Goal: Task Accomplishment & Management: Manage account settings

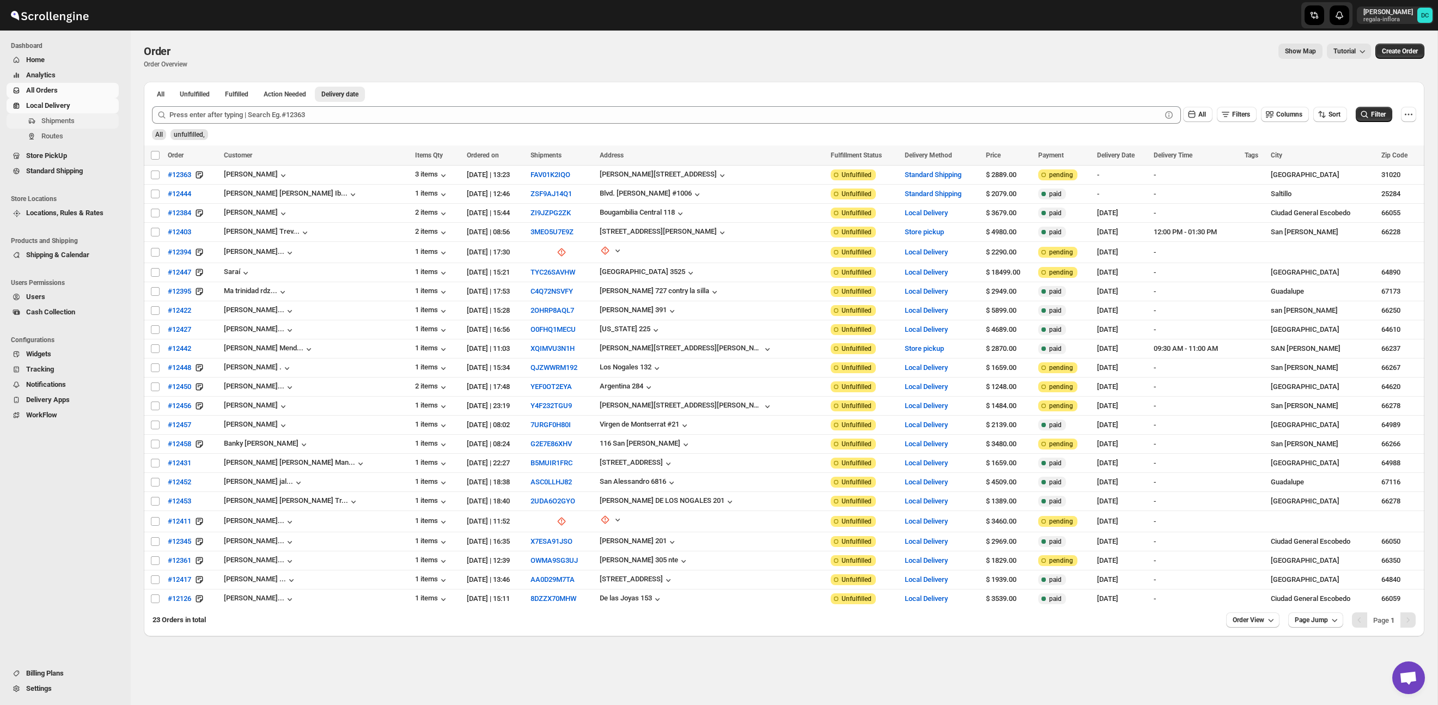
click at [78, 119] on span "Shipments" at bounding box center [78, 120] width 75 height 11
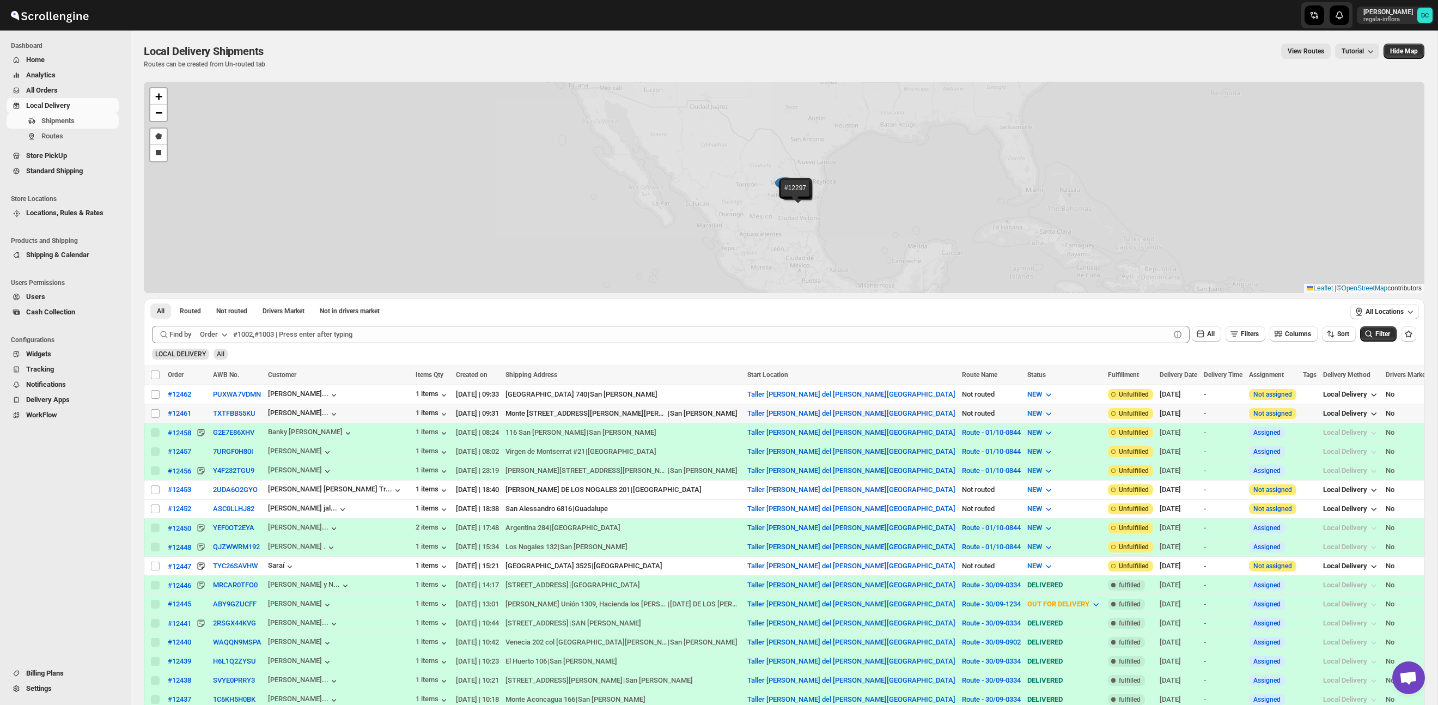
scroll to position [1, 0]
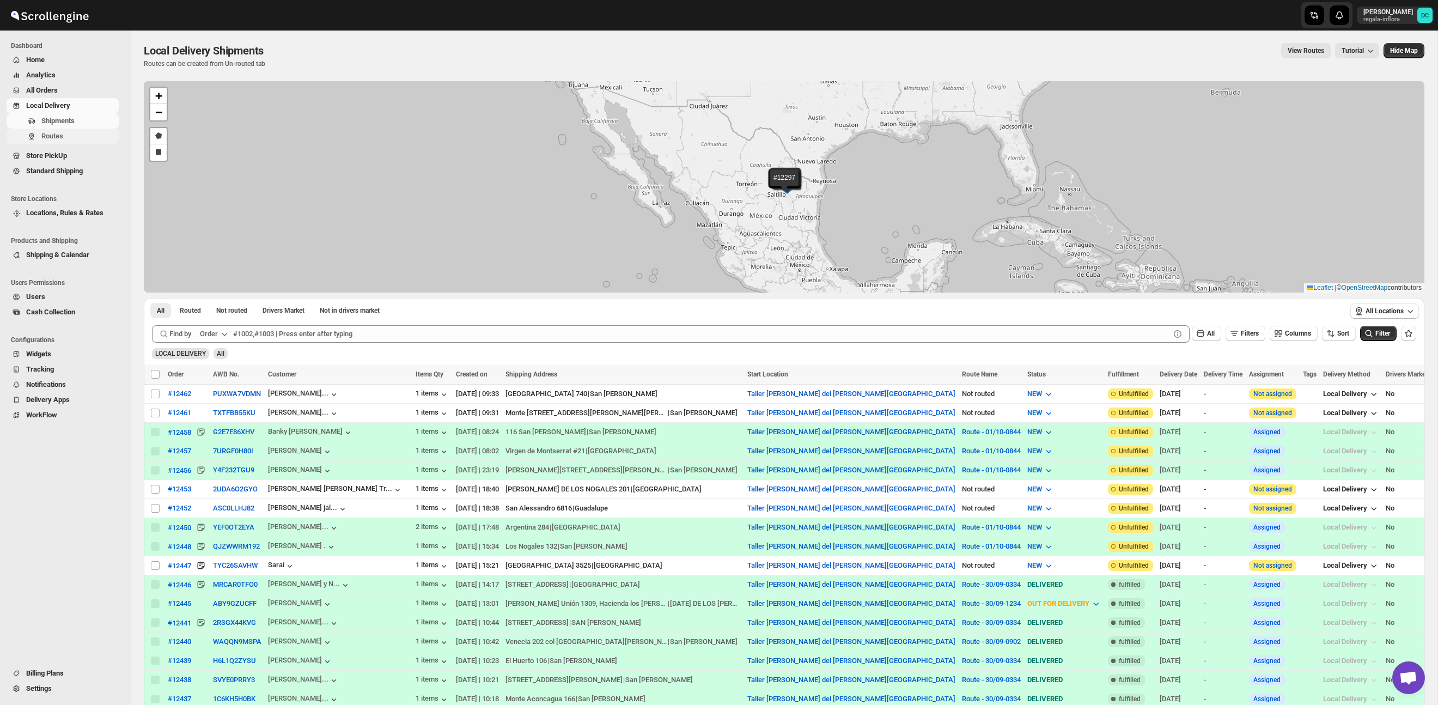
click at [73, 138] on span "Routes" at bounding box center [78, 136] width 75 height 11
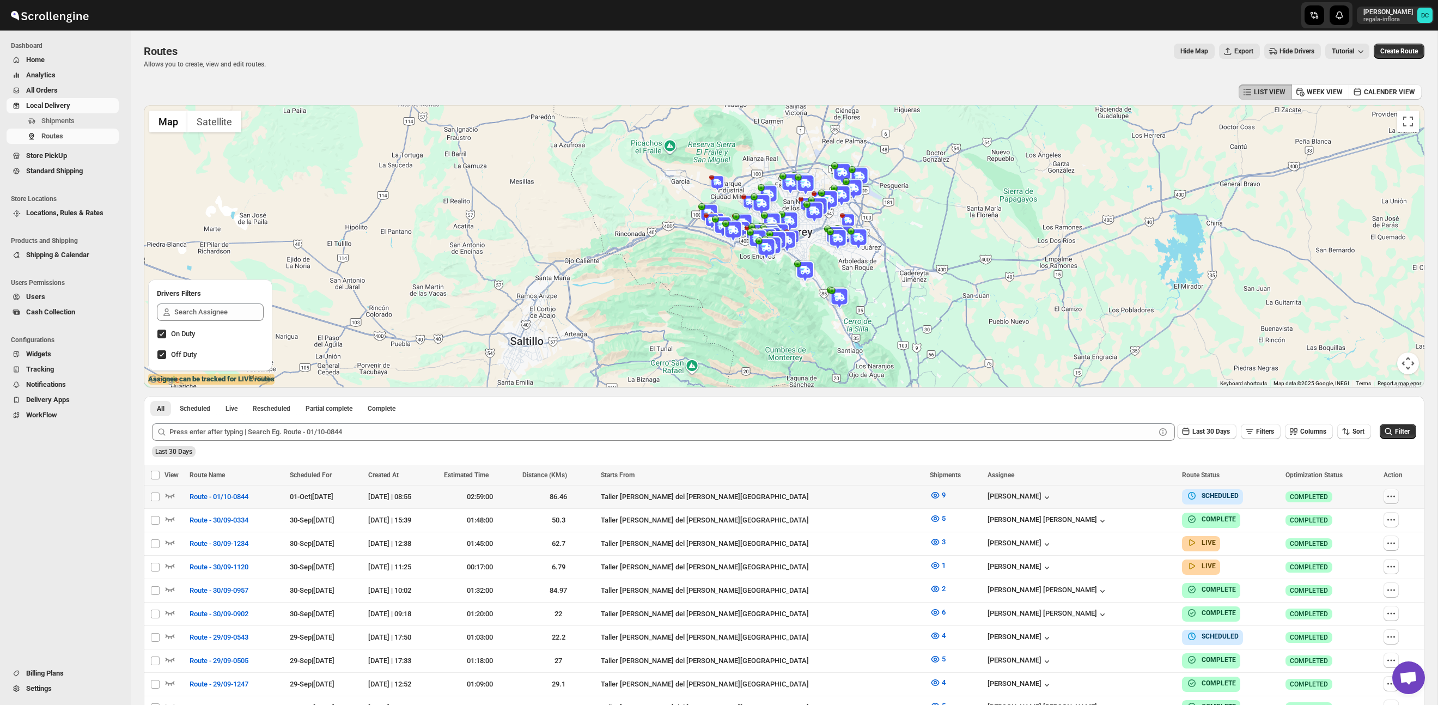
click at [1384, 496] on button "button" at bounding box center [1391, 496] width 15 height 15
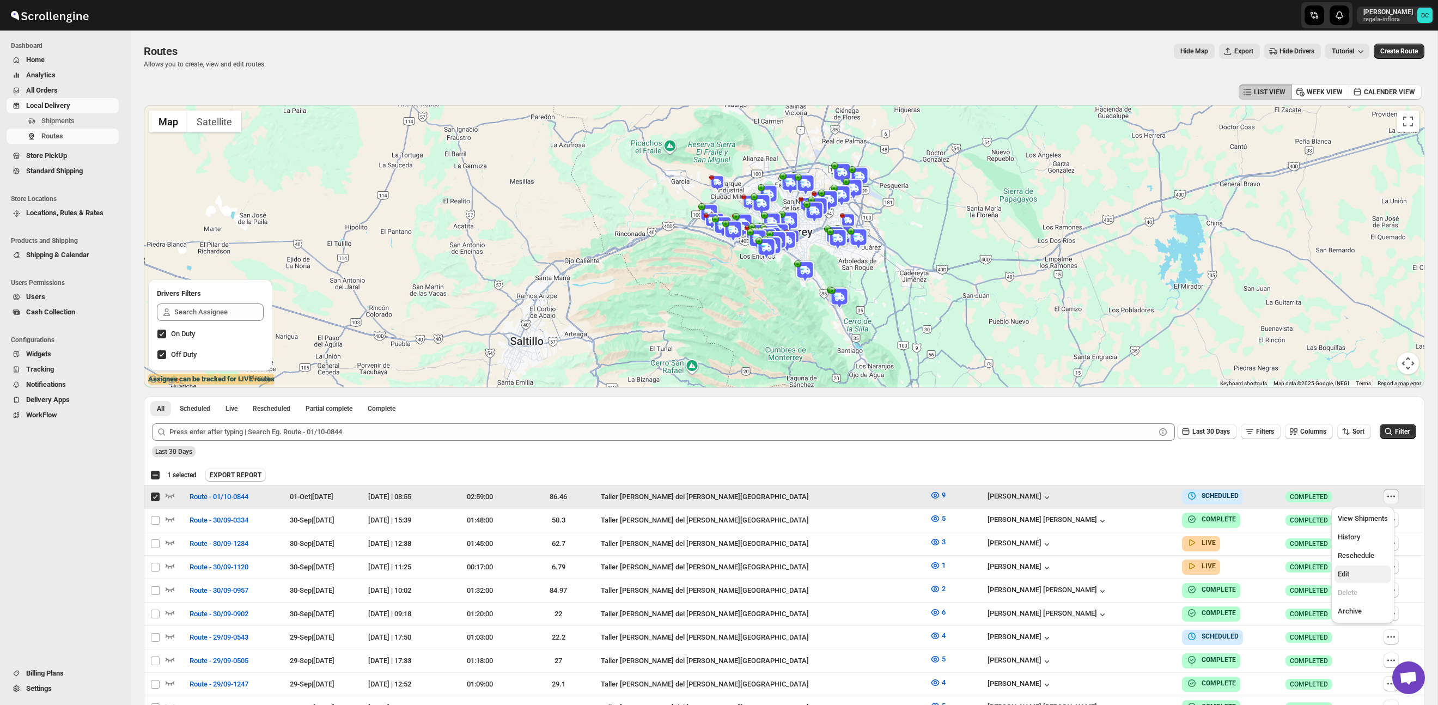
click at [1371, 575] on span "Edit" at bounding box center [1363, 574] width 50 height 11
checkbox input "false"
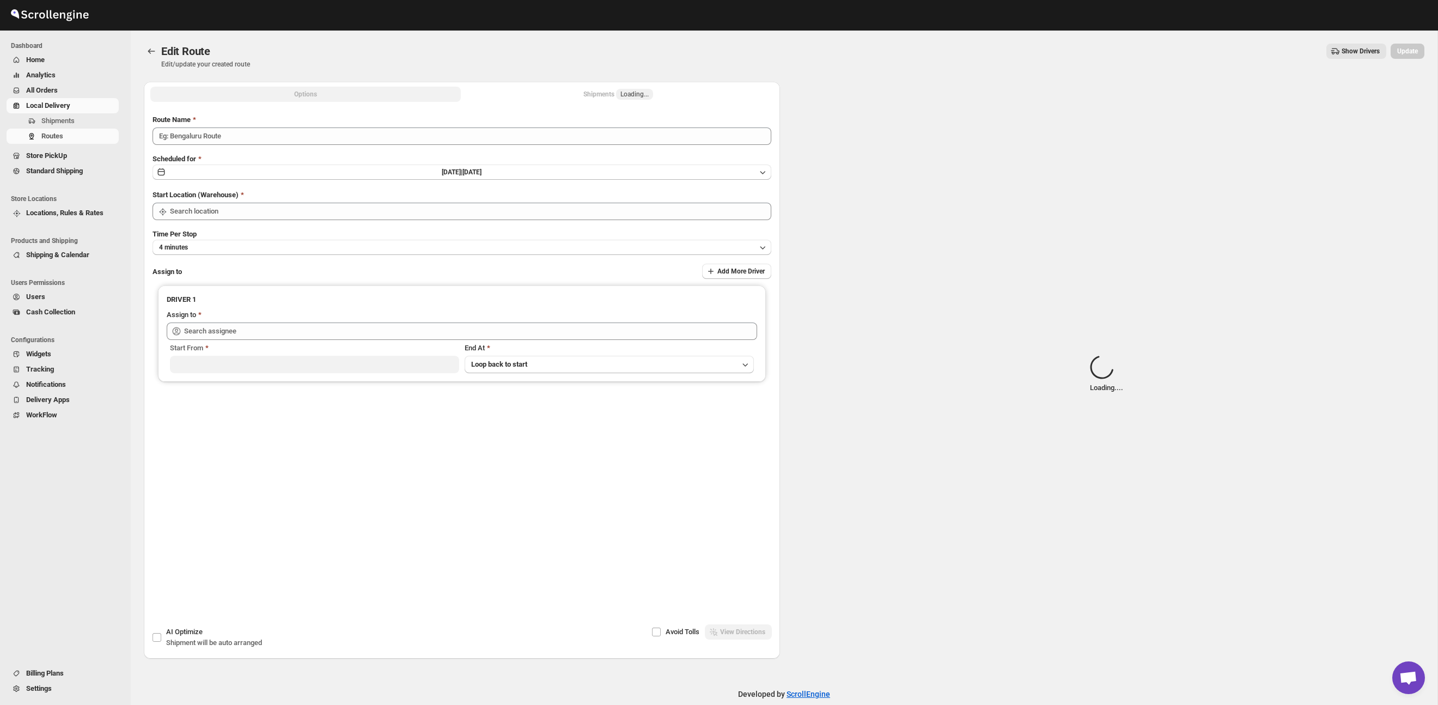
type input "Route - 01/10-0844"
type input "Taller [PERSON_NAME] del [PERSON_NAME][GEOGRAPHIC_DATA]"
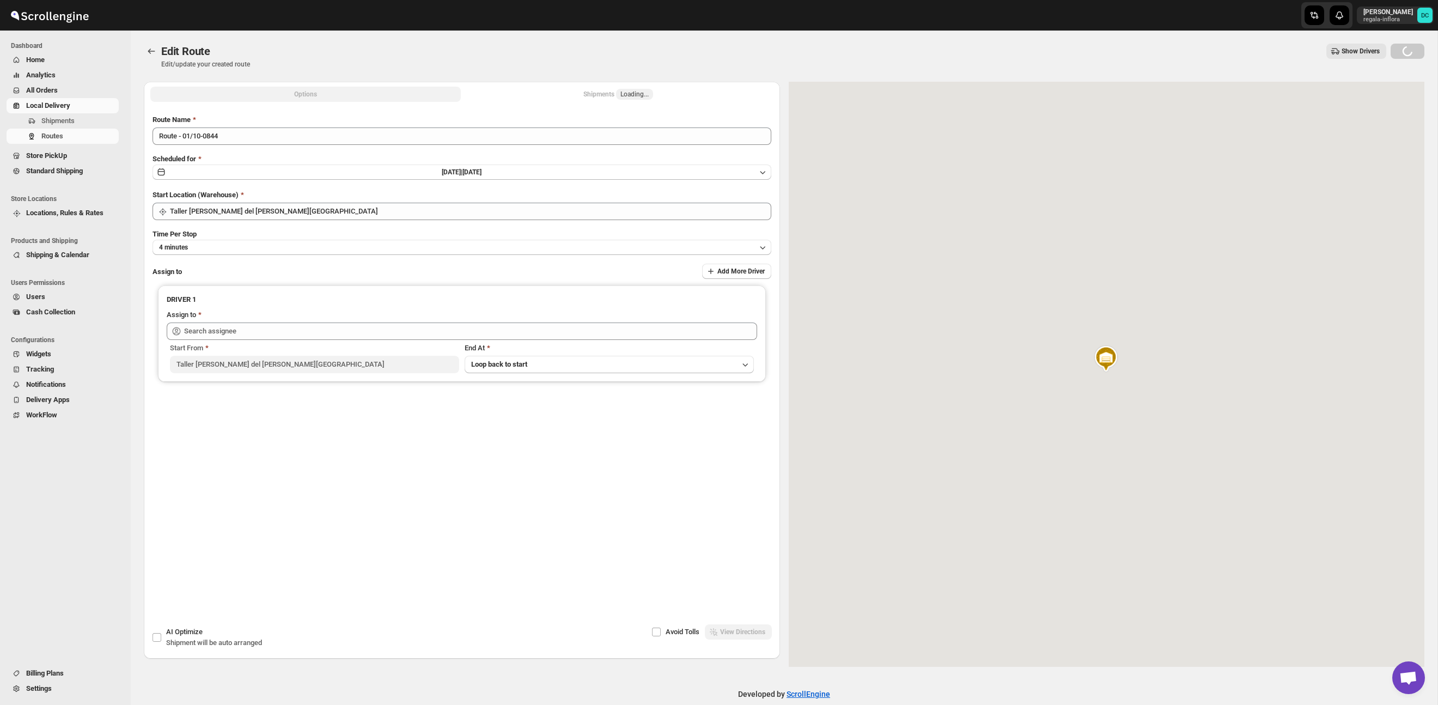
type input "[PERSON_NAME] ([PERSON_NAME][EMAIL_ADDRESS][DOMAIN_NAME])"
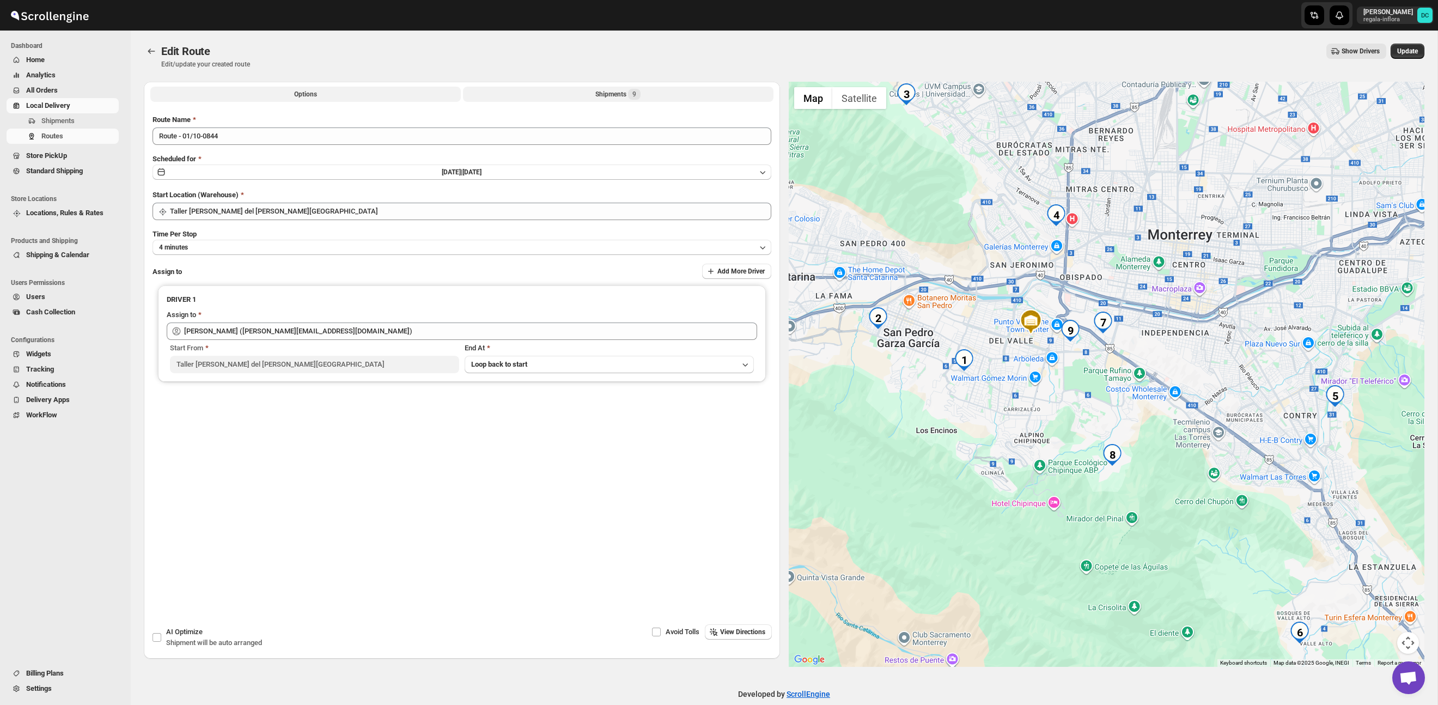
click at [588, 94] on button "Shipments 9" at bounding box center [618, 94] width 310 height 15
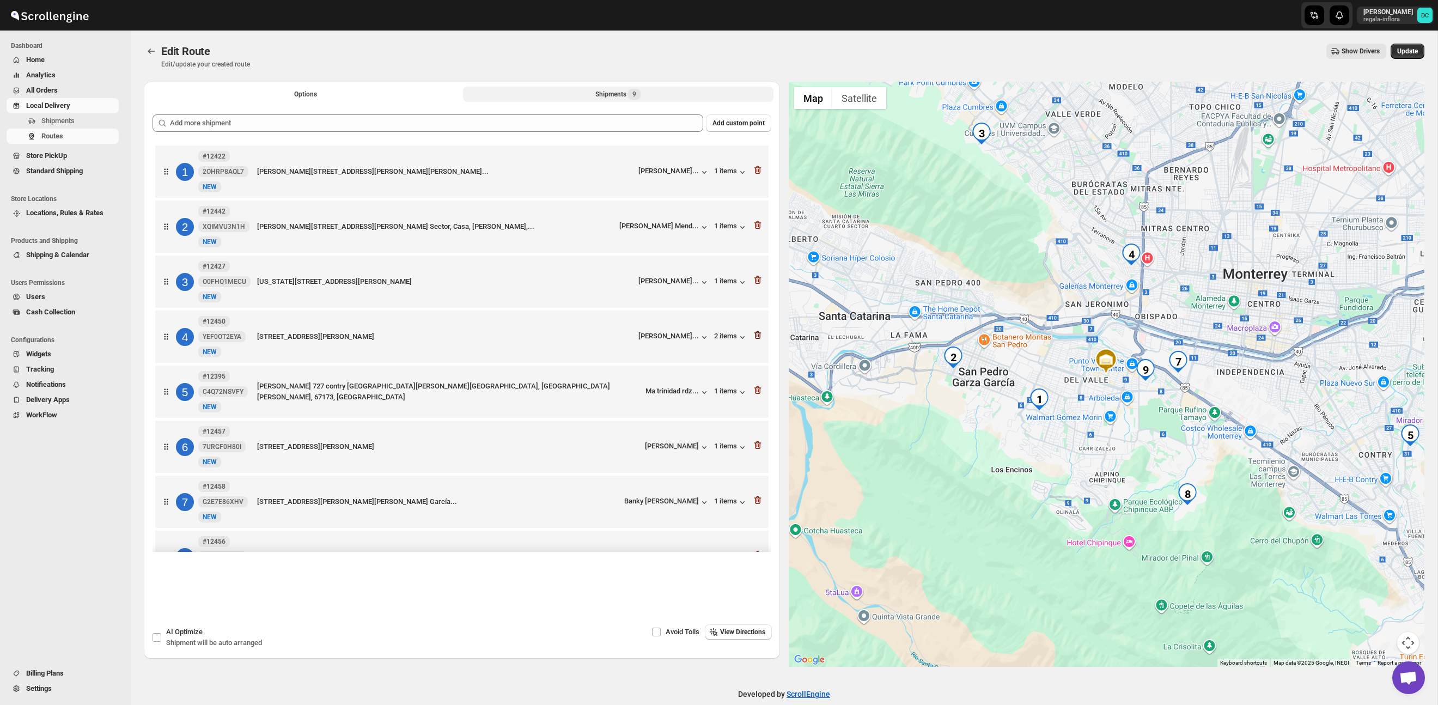
click at [756, 336] on icon "button" at bounding box center [757, 335] width 7 height 8
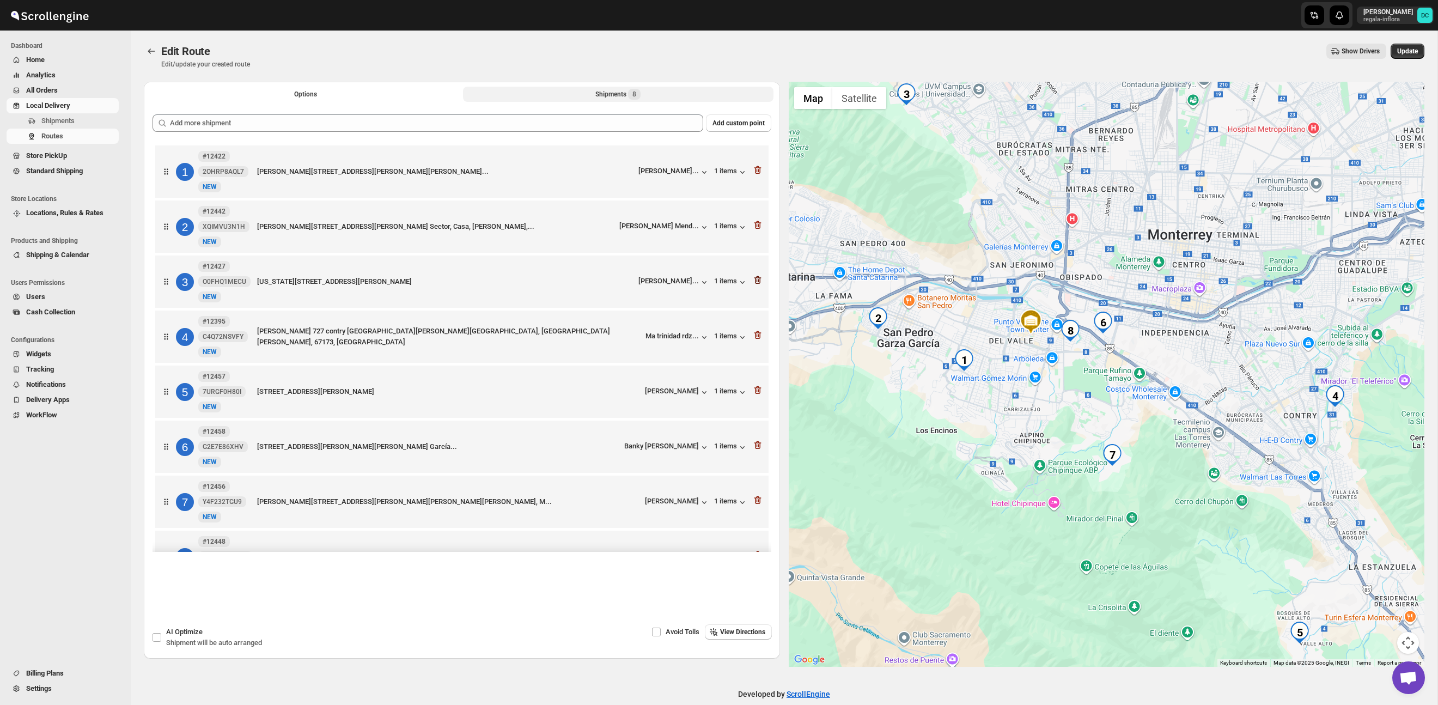
click at [757, 277] on icon "button" at bounding box center [757, 280] width 11 height 11
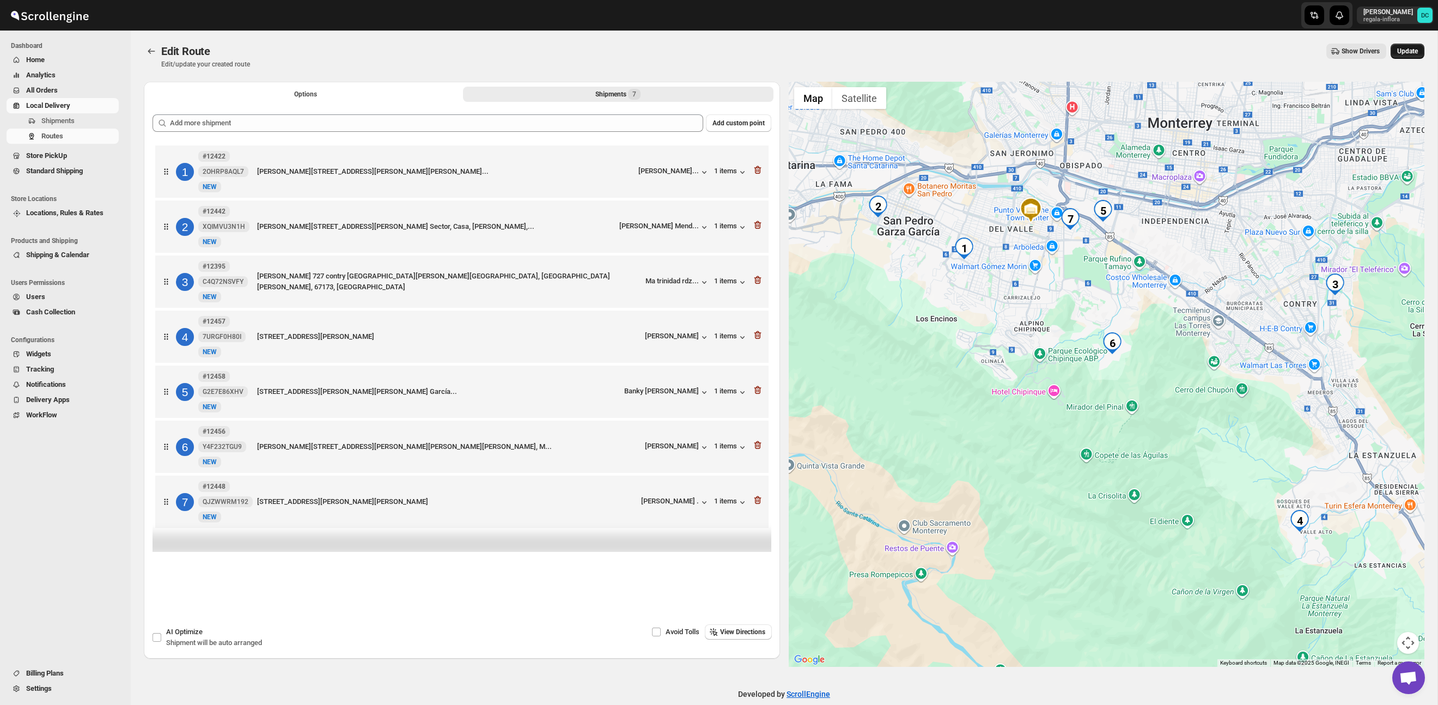
click at [1408, 48] on span "Update" at bounding box center [1407, 51] width 21 height 9
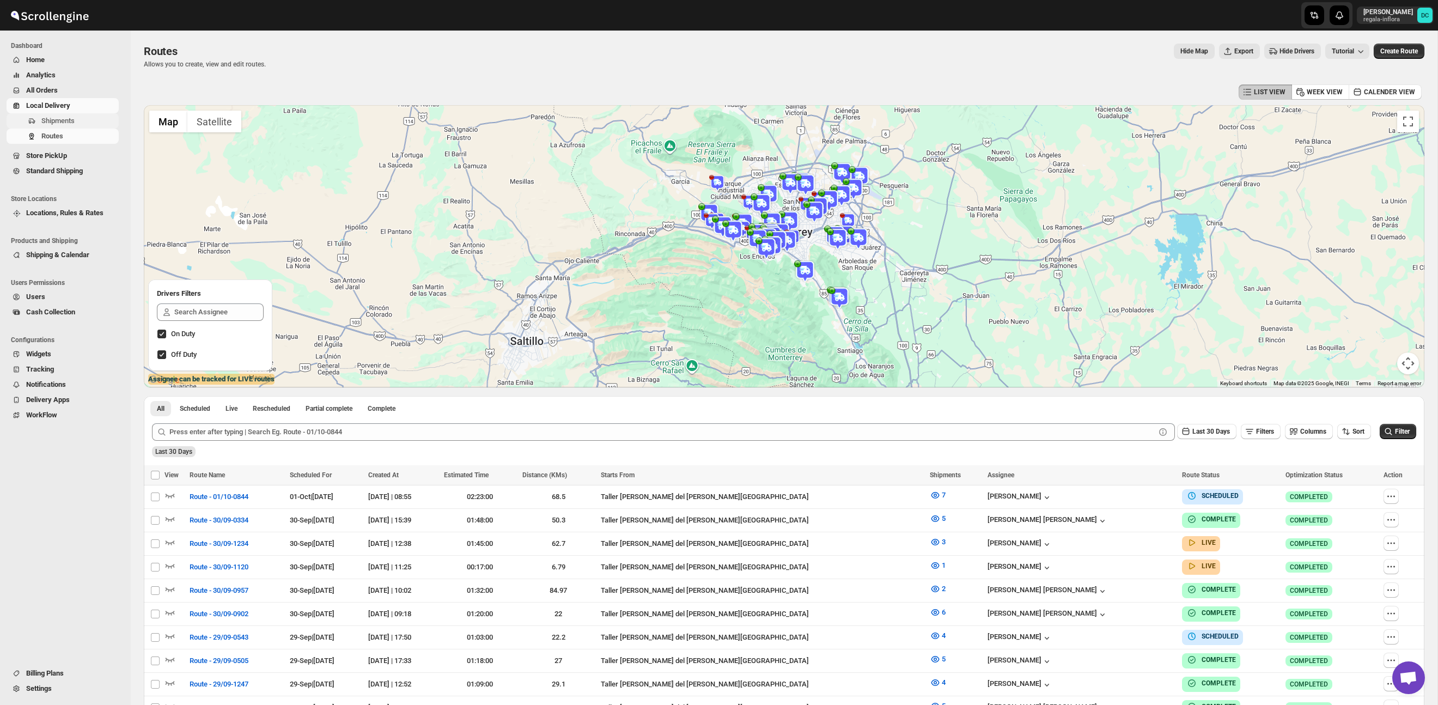
click at [72, 120] on span "Shipments" at bounding box center [57, 121] width 33 height 8
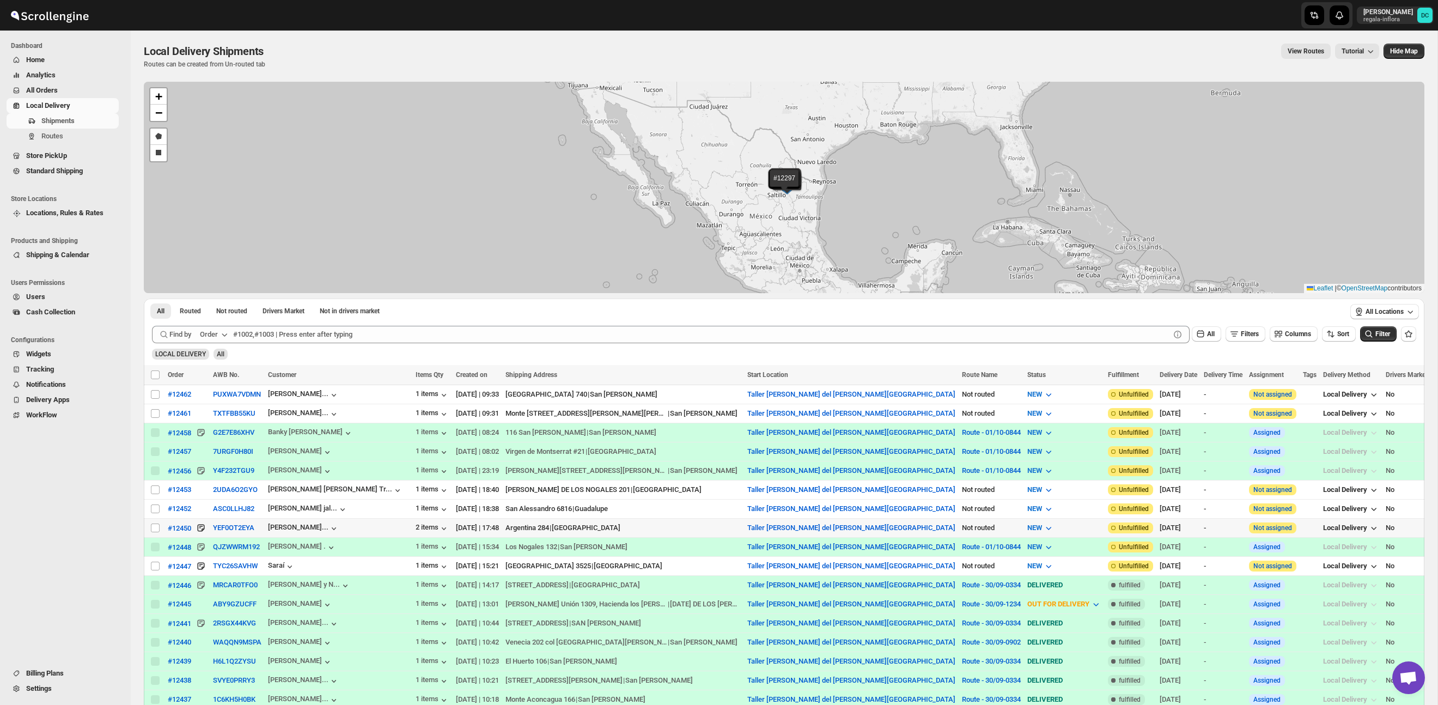
drag, startPoint x: 156, startPoint y: 530, endPoint x: 190, endPoint y: 556, distance: 42.4
click at [156, 530] on input "Select shipment" at bounding box center [155, 527] width 9 height 9
checkbox input "true"
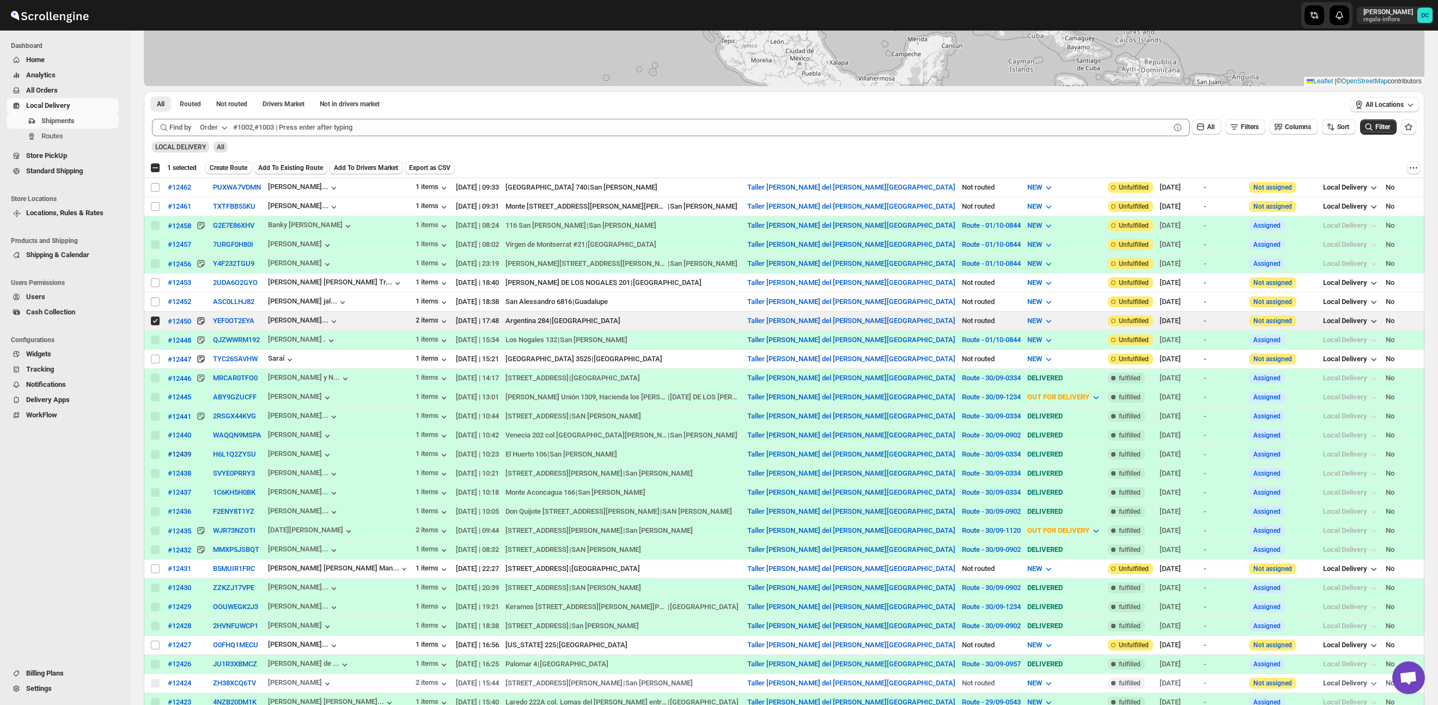
scroll to position [292, 0]
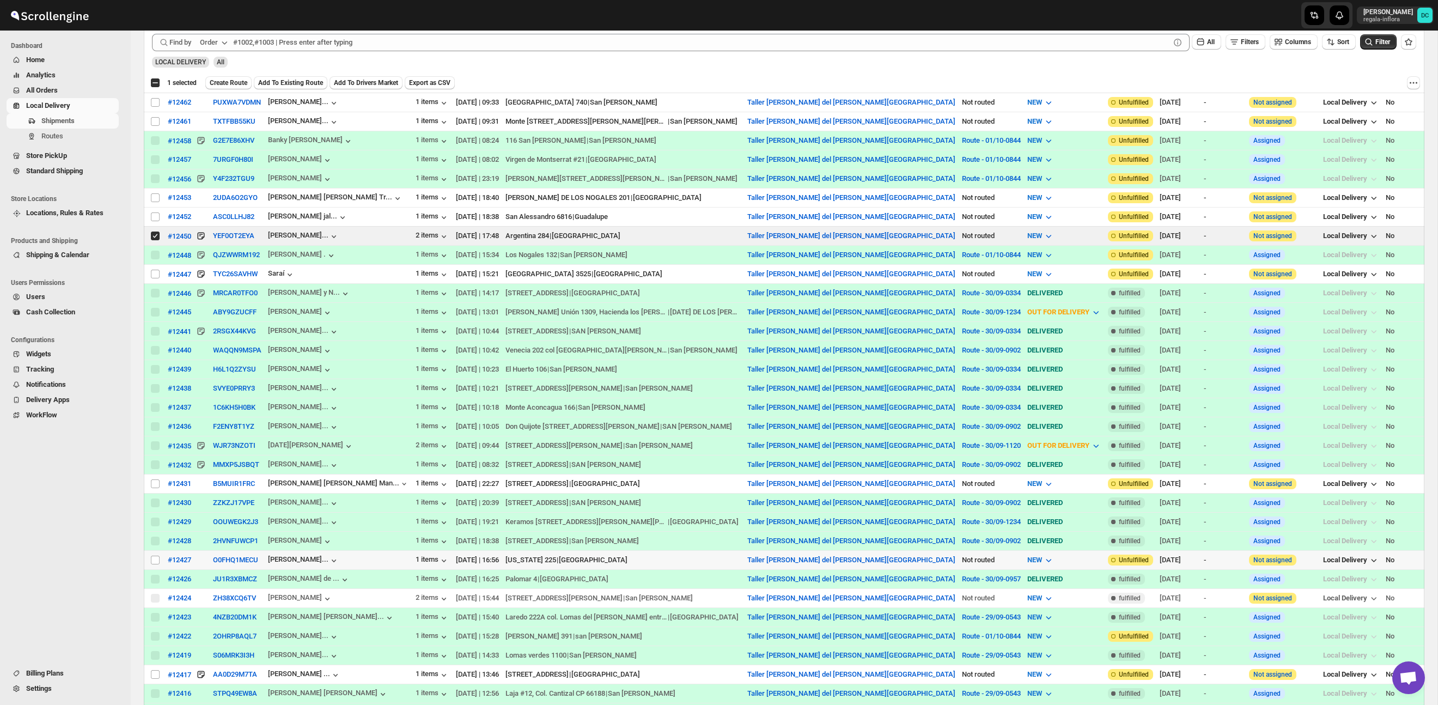
drag, startPoint x: 154, startPoint y: 562, endPoint x: 203, endPoint y: 509, distance: 71.3
click at [154, 562] on input "Select shipment" at bounding box center [155, 560] width 9 height 9
checkbox input "true"
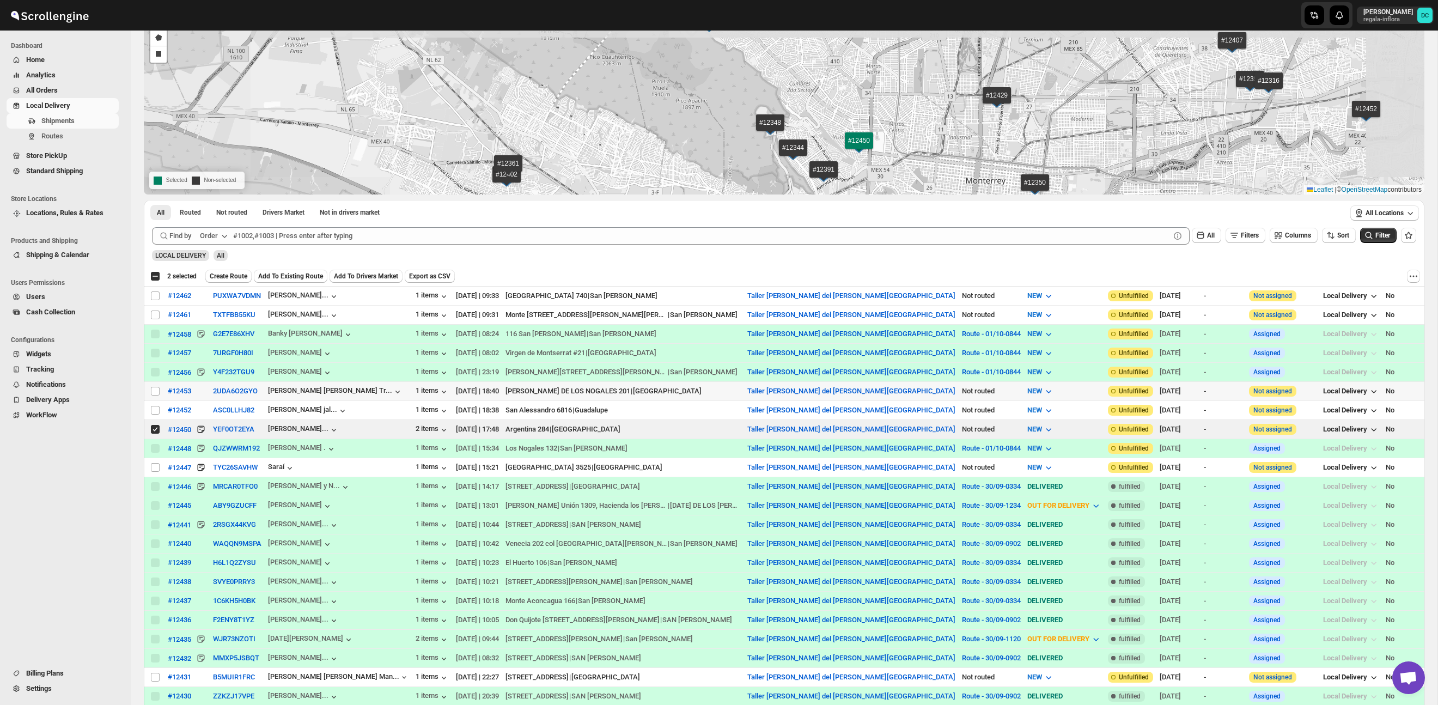
scroll to position [0, 0]
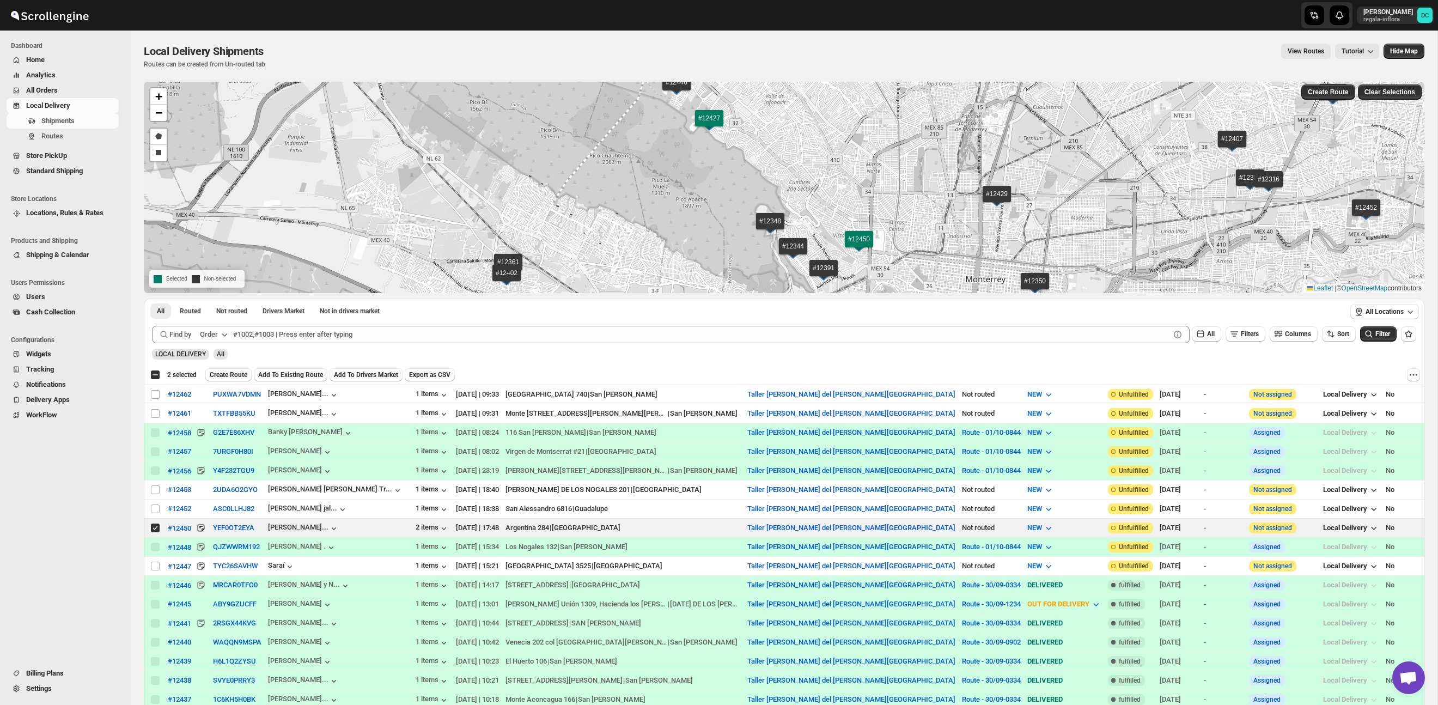
drag, startPoint x: 245, startPoint y: 371, endPoint x: 266, endPoint y: 381, distance: 24.1
click at [245, 371] on span "Create Route" at bounding box center [229, 374] width 38 height 9
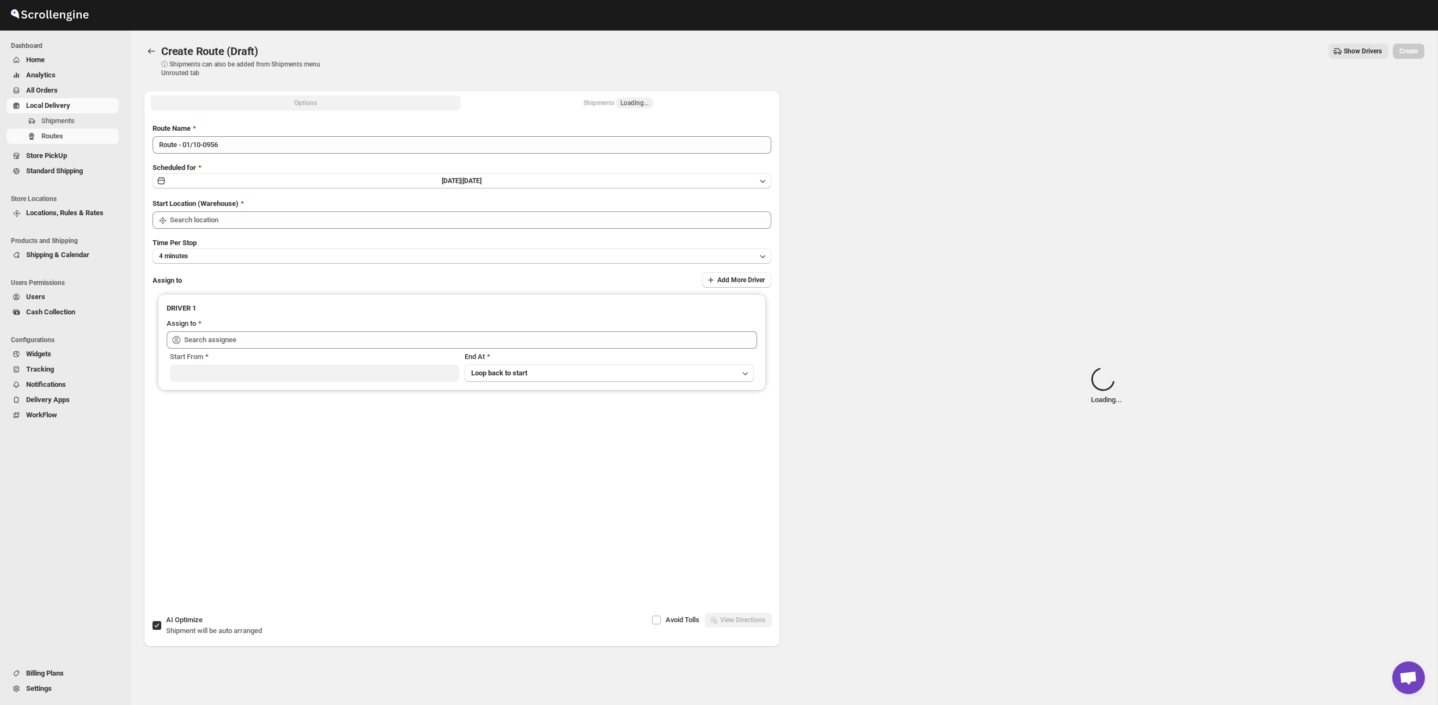
type input "Taller [PERSON_NAME] del [PERSON_NAME][GEOGRAPHIC_DATA]"
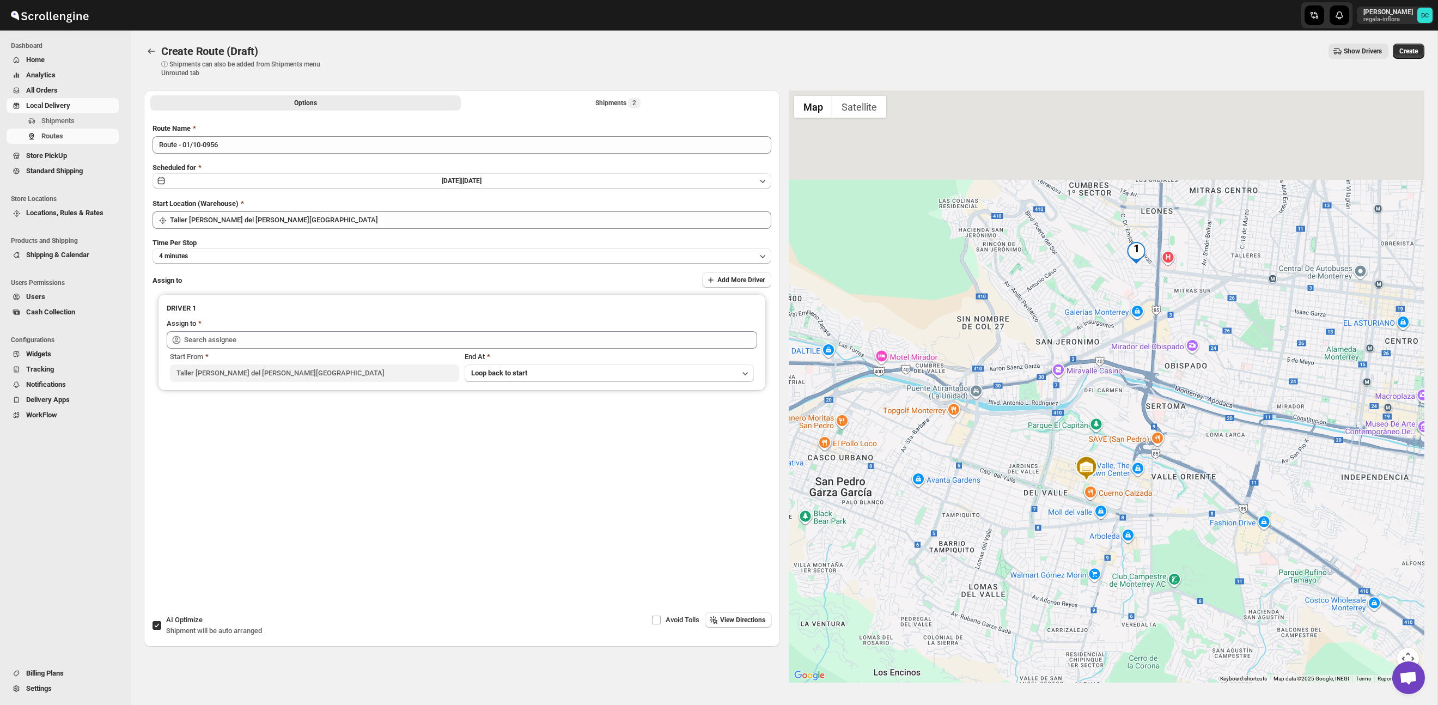
drag, startPoint x: 1156, startPoint y: 217, endPoint x: 1125, endPoint y: 367, distance: 153.1
click at [1124, 369] on div at bounding box center [1107, 386] width 636 height 592
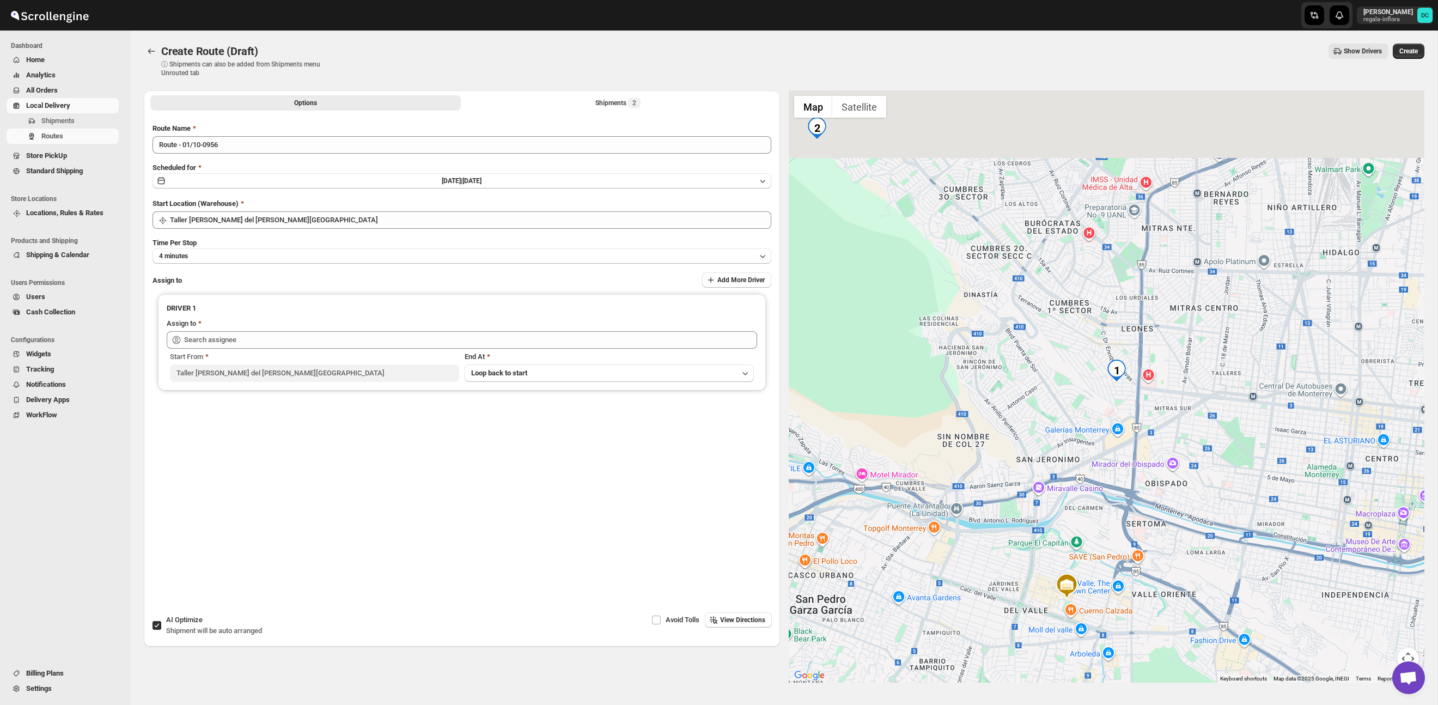
drag, startPoint x: 1165, startPoint y: 333, endPoint x: 1160, endPoint y: 392, distance: 58.5
click at [1160, 393] on div at bounding box center [1107, 386] width 636 height 592
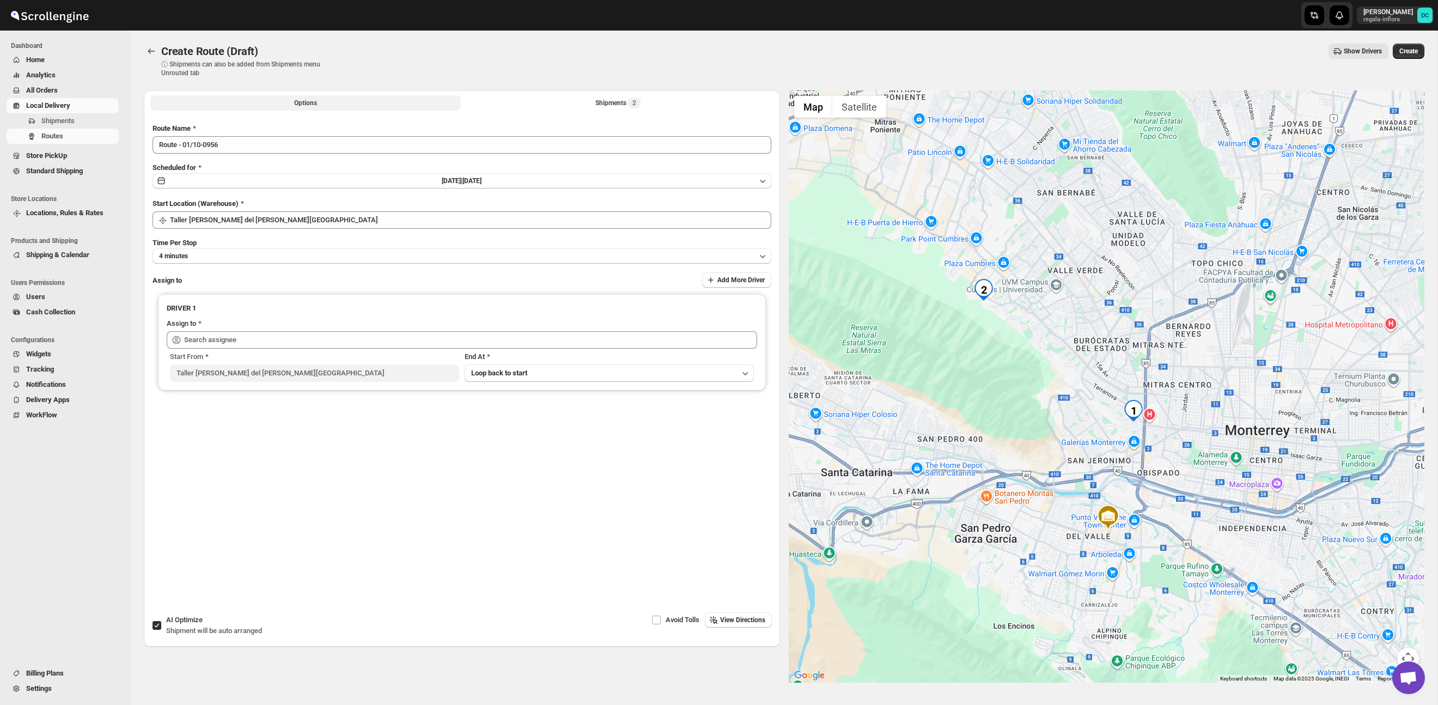
drag, startPoint x: 581, startPoint y: 104, endPoint x: 587, endPoint y: 113, distance: 10.6
click at [581, 104] on button "Shipments 2" at bounding box center [618, 102] width 310 height 15
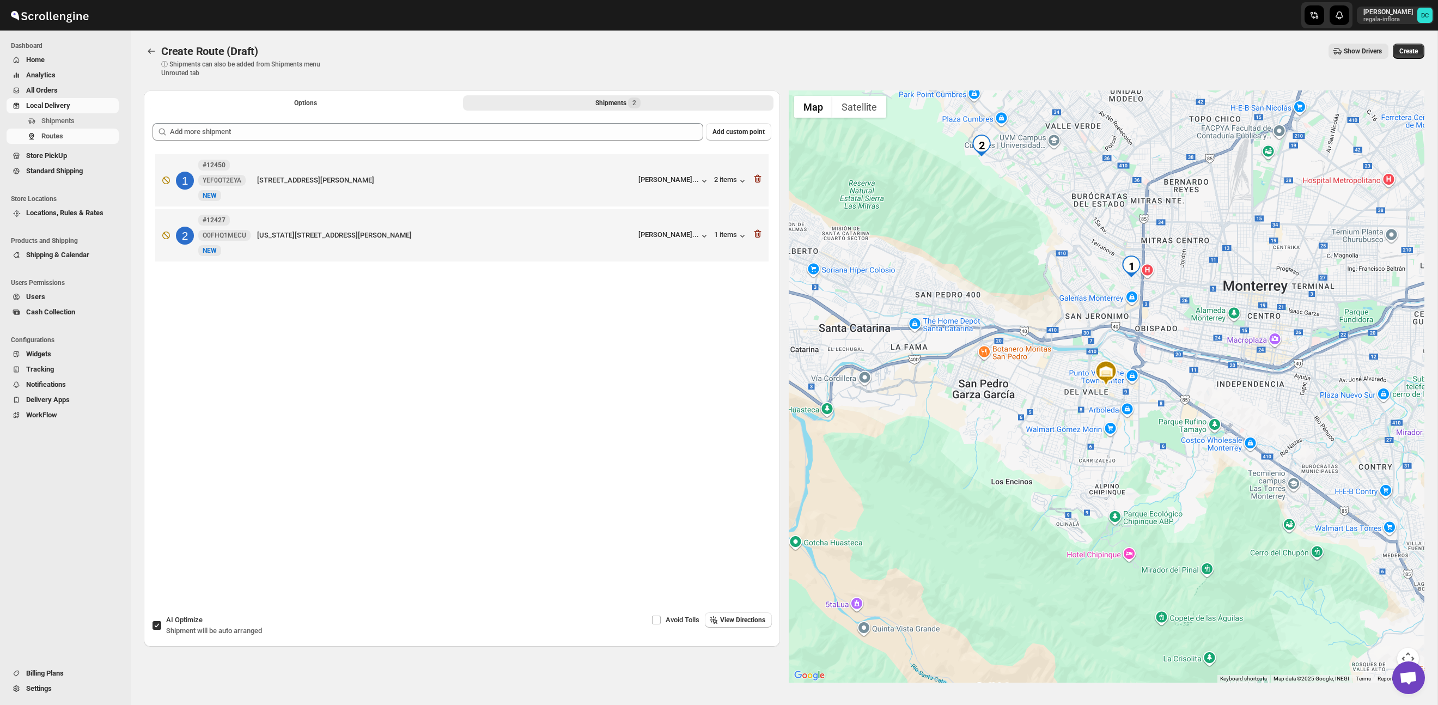
click at [157, 621] on input "AI Optimize Shipment will be auto arranged" at bounding box center [157, 625] width 9 height 9
checkbox input "false"
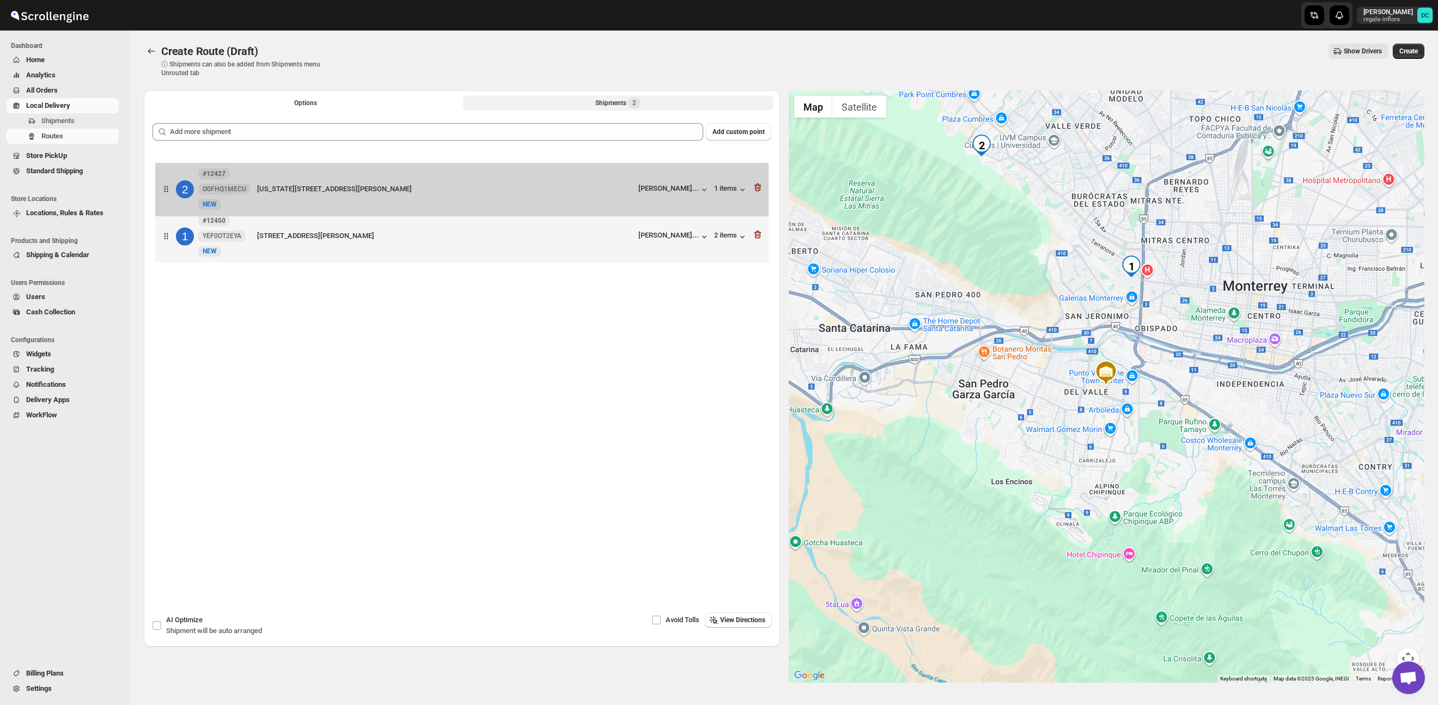
drag, startPoint x: 165, startPoint y: 242, endPoint x: 164, endPoint y: 188, distance: 53.9
click at [164, 190] on div "[STREET_ADDRESS][PERSON_NAME] [PERSON_NAME]... 2 items 2 #12427 [STREET_ADDRESS…" at bounding box center [462, 209] width 619 height 116
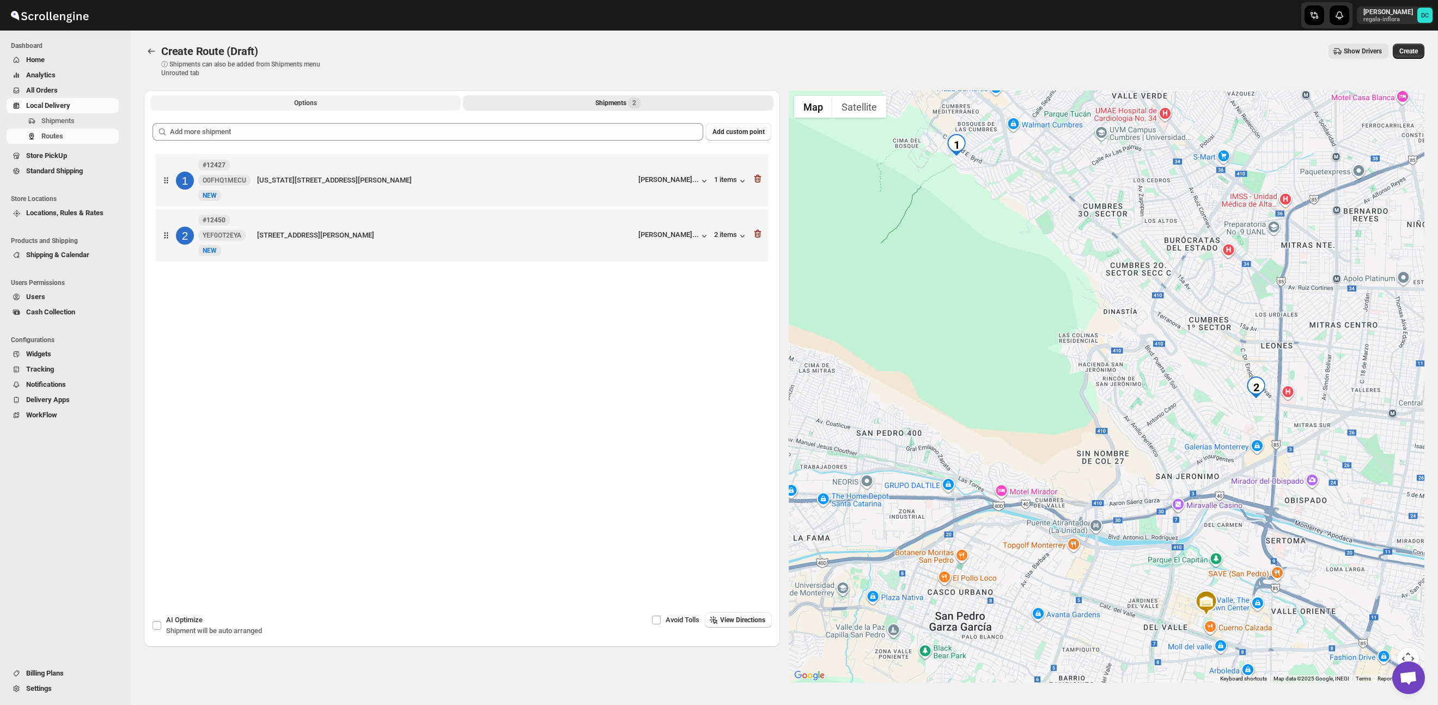
click at [354, 101] on button "Options" at bounding box center [305, 102] width 310 height 15
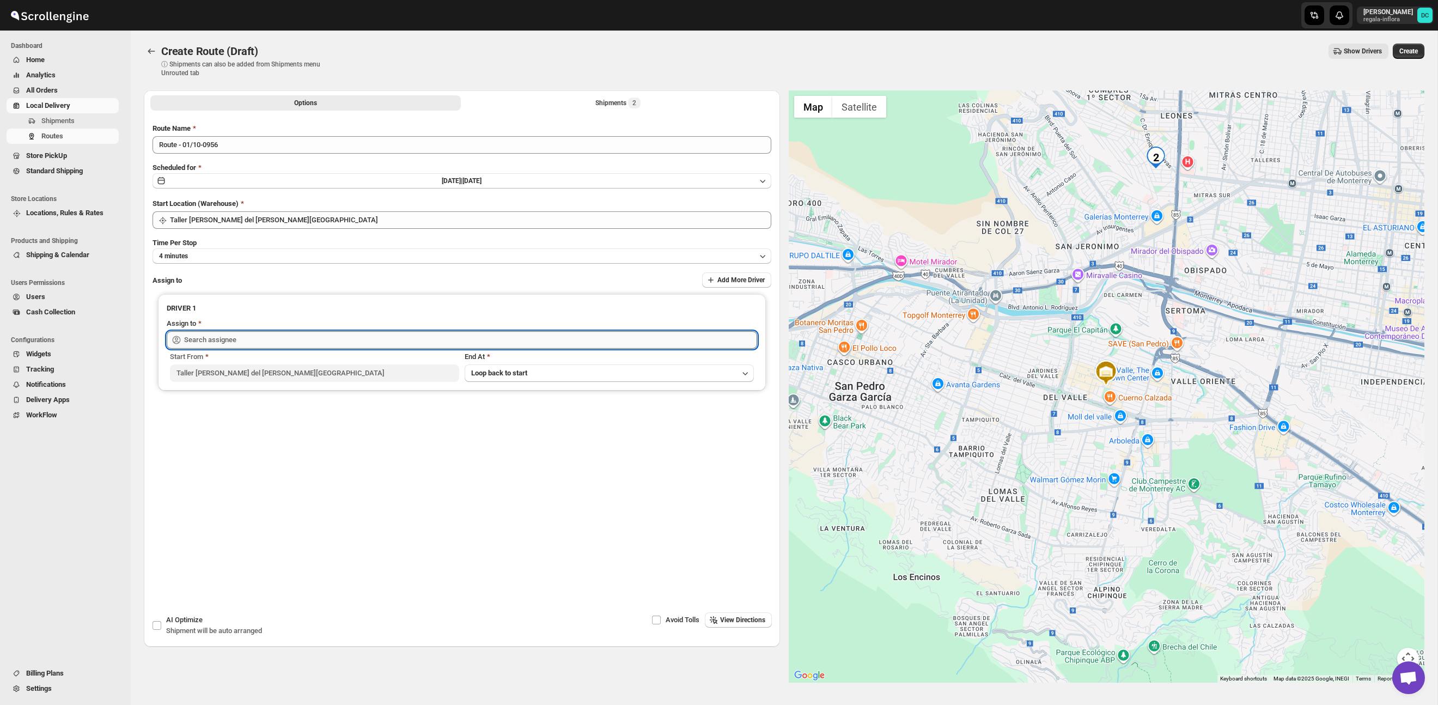
click at [343, 342] on input "text" at bounding box center [470, 339] width 573 height 17
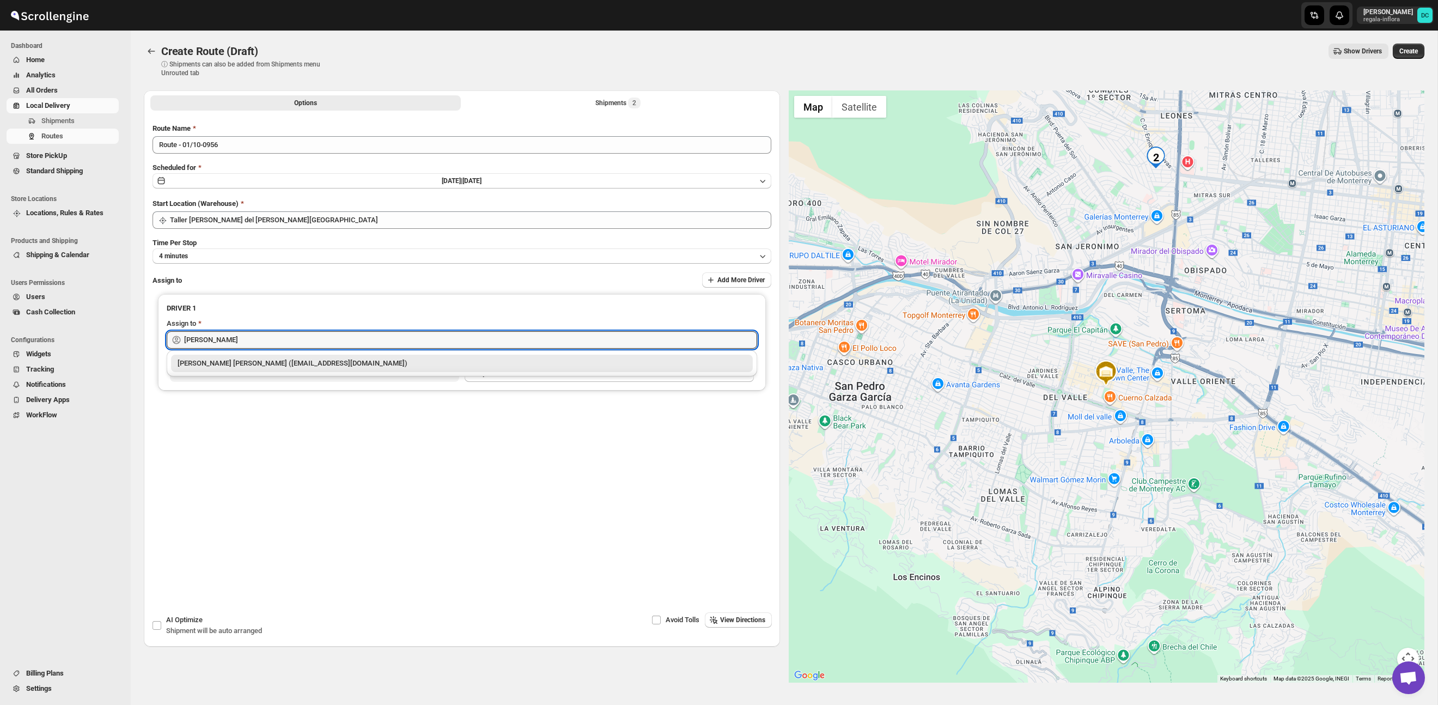
click at [431, 358] on div "[PERSON_NAME] [PERSON_NAME] ([EMAIL_ADDRESS][DOMAIN_NAME])" at bounding box center [462, 363] width 569 height 11
type input "[PERSON_NAME] [PERSON_NAME] ([EMAIL_ADDRESS][DOMAIN_NAME])"
click at [1400, 57] on button "Create" at bounding box center [1409, 51] width 32 height 15
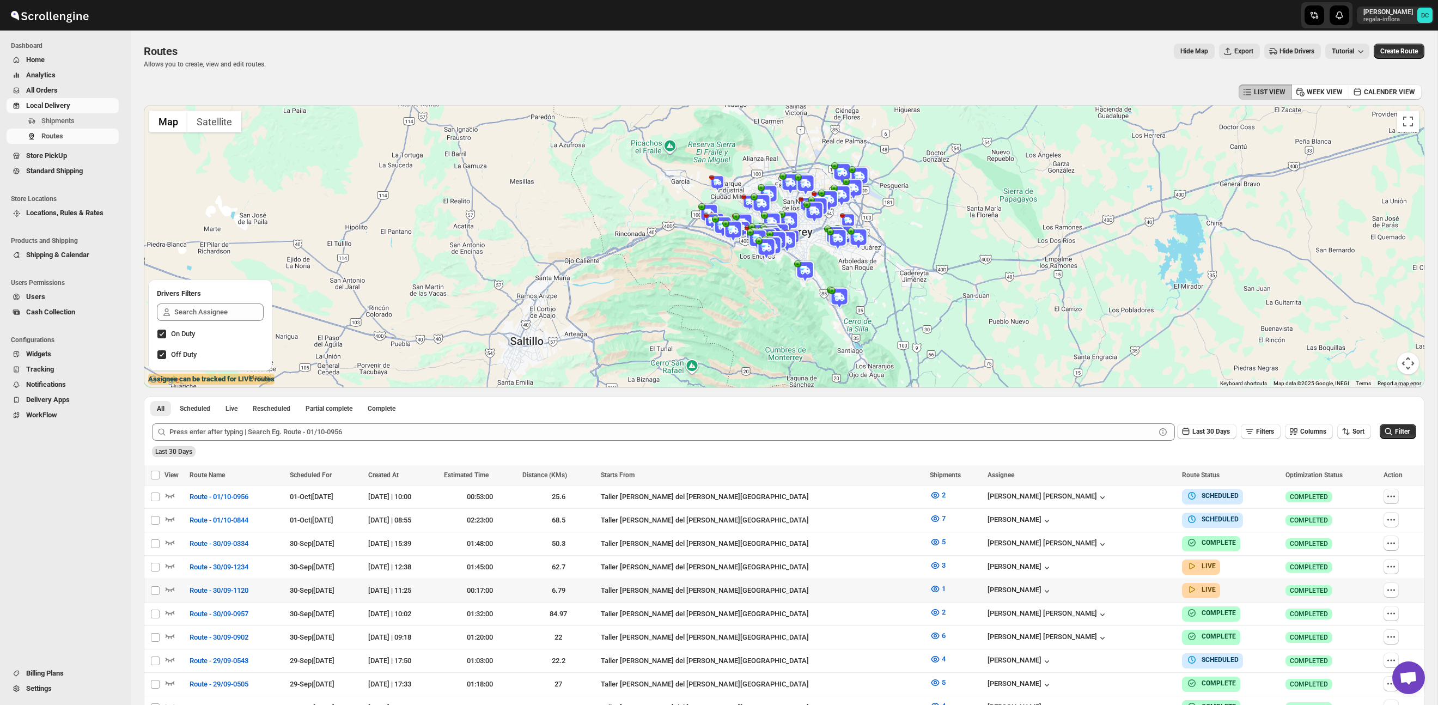
click at [1390, 493] on icon "button" at bounding box center [1391, 496] width 11 height 11
click at [1393, 496] on icon "button" at bounding box center [1394, 496] width 2 height 2
click at [1387, 495] on icon "button" at bounding box center [1391, 496] width 11 height 11
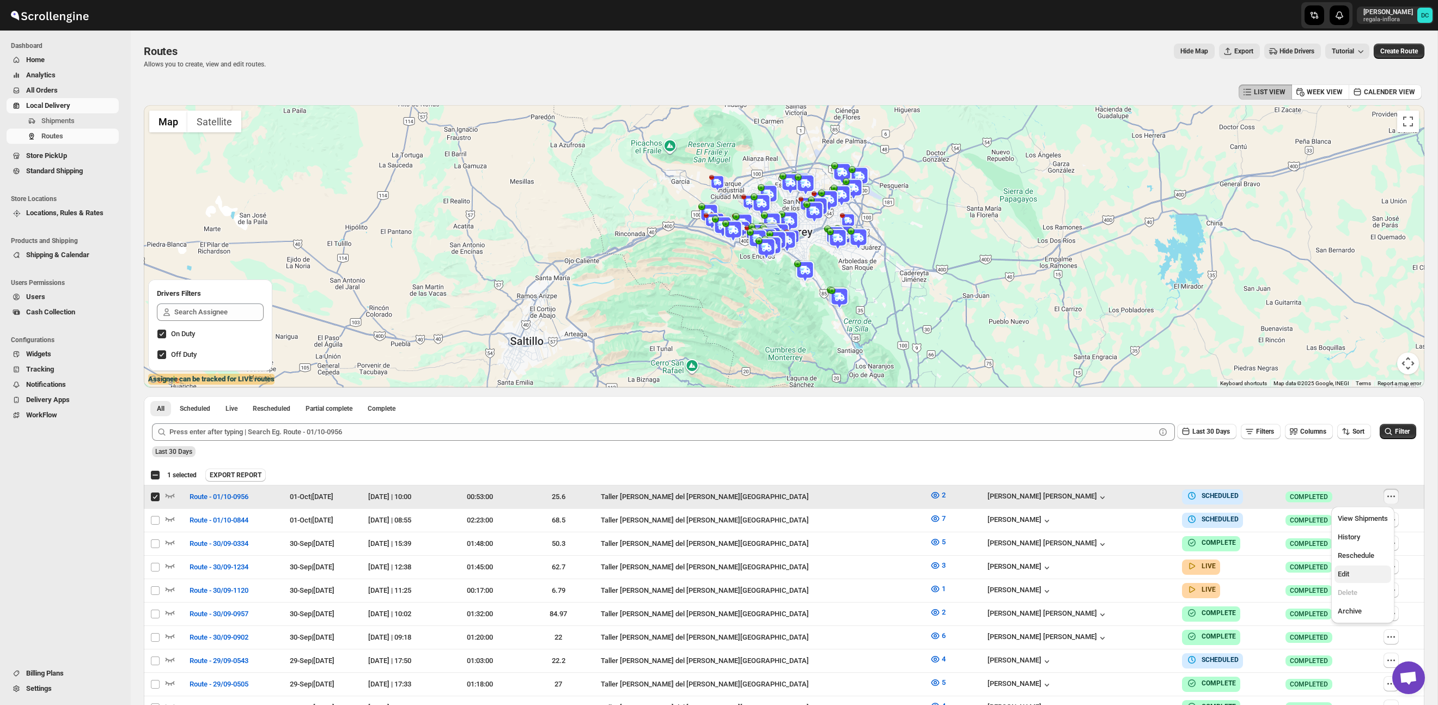
click at [1366, 578] on span "Edit" at bounding box center [1363, 574] width 50 height 11
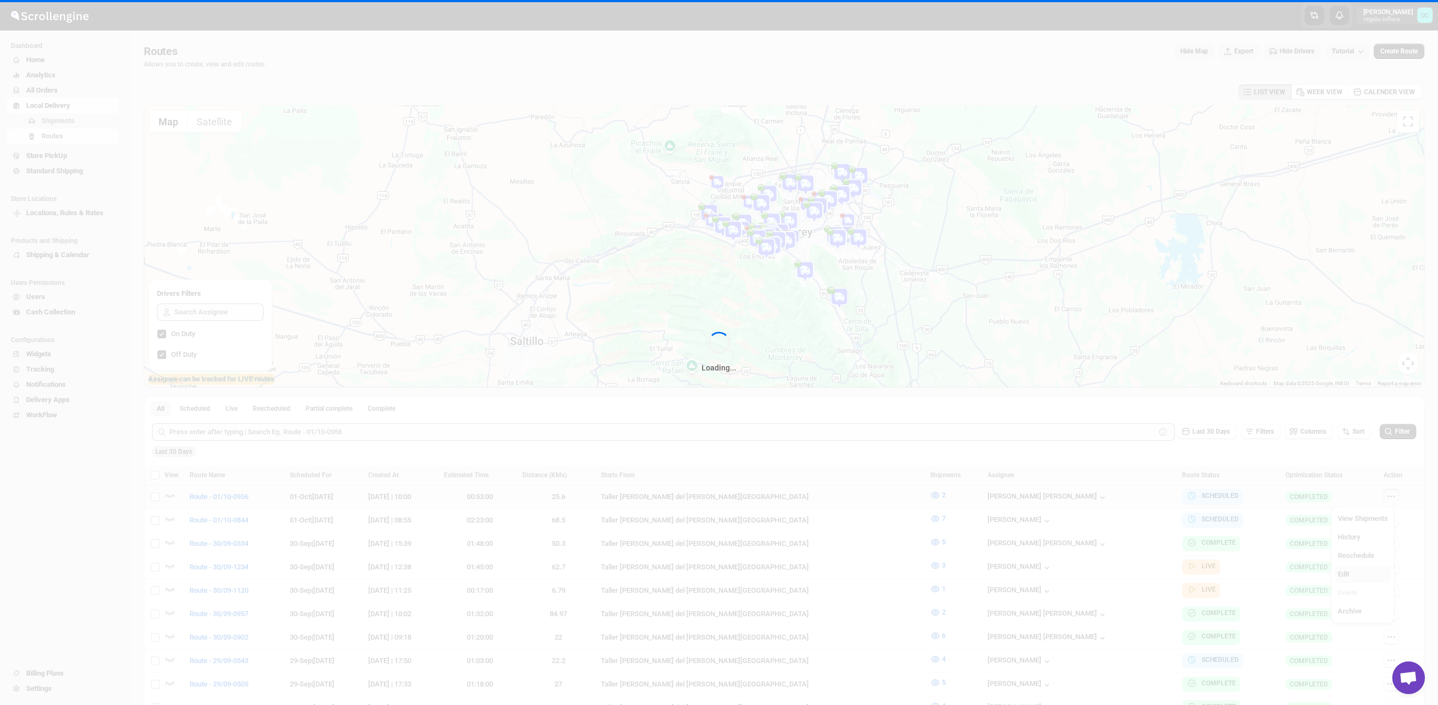
checkbox input "false"
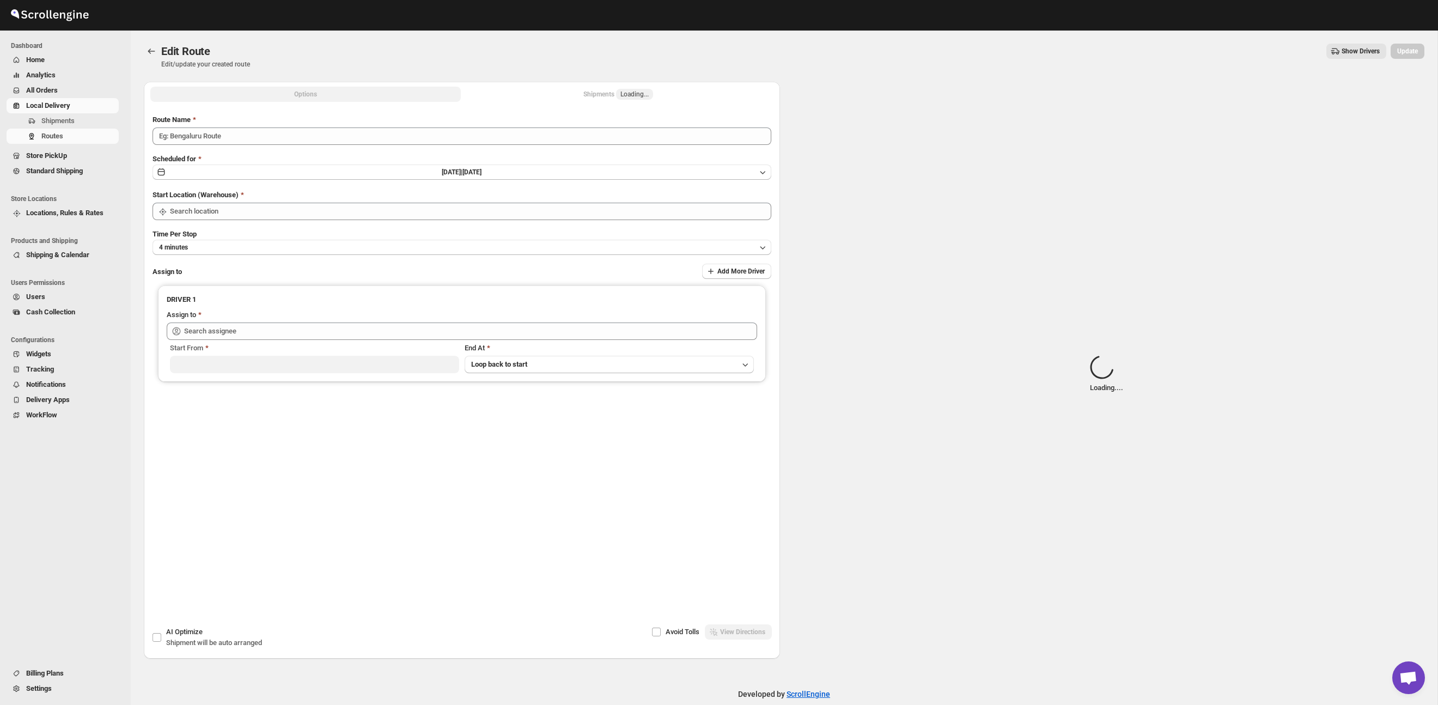
type input "Route - 01/10-0956"
type input "Taller [PERSON_NAME] del [PERSON_NAME][GEOGRAPHIC_DATA]"
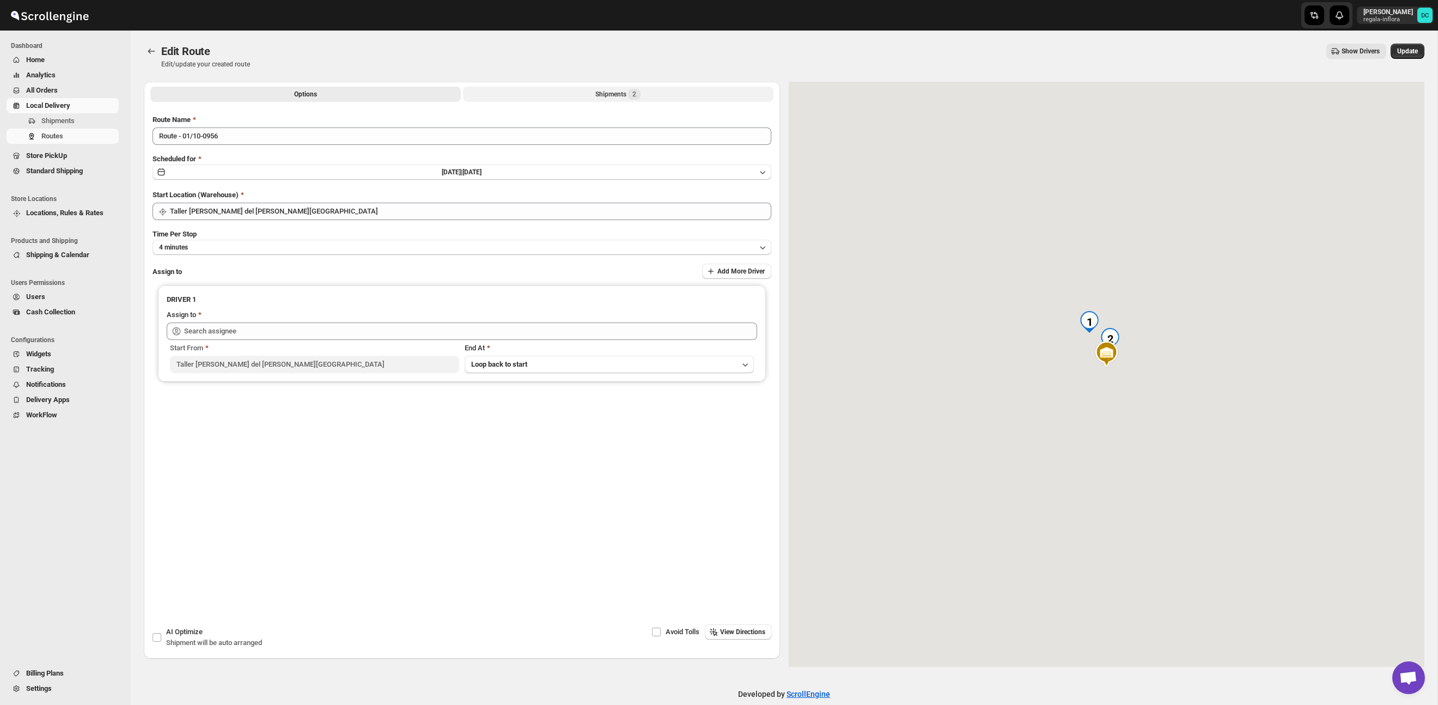
type input "[PERSON_NAME] [PERSON_NAME] ([EMAIL_ADDRESS][DOMAIN_NAME])"
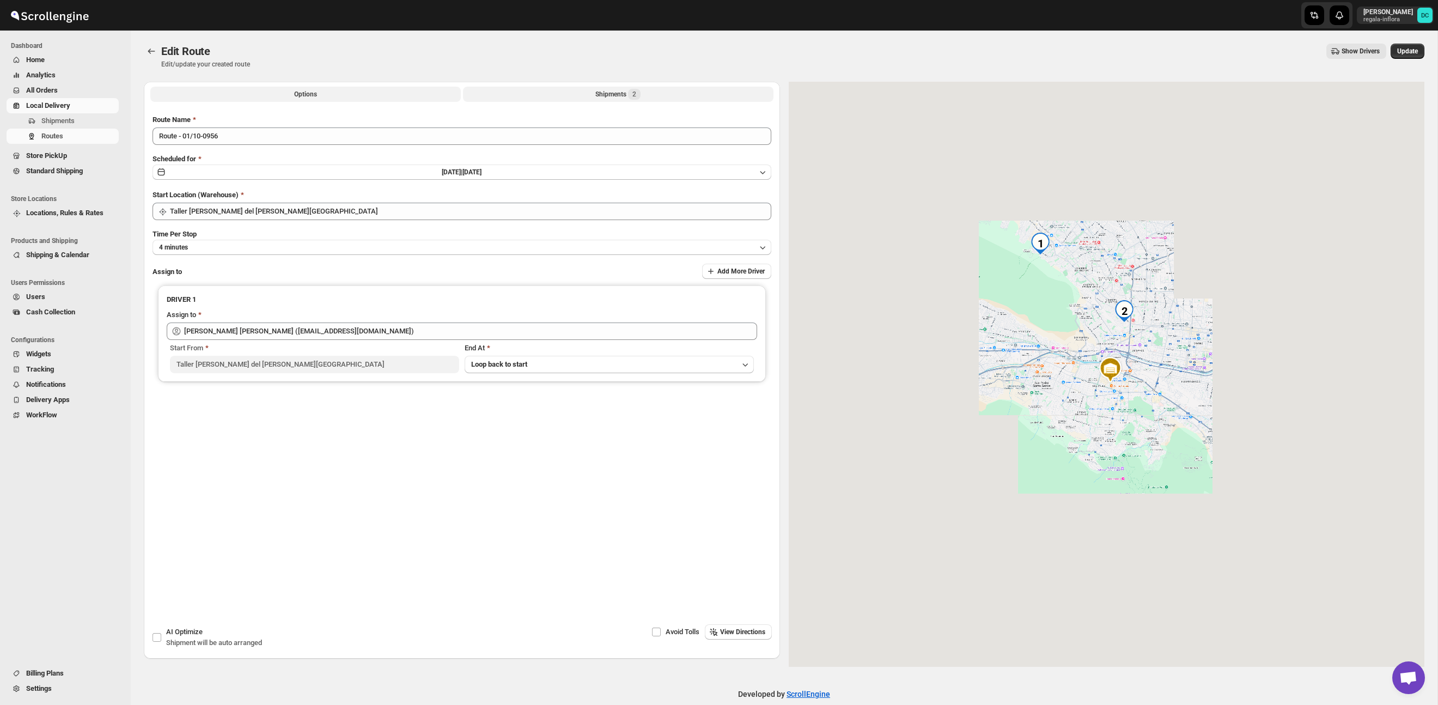
click at [648, 91] on button "Shipments 2" at bounding box center [618, 94] width 310 height 15
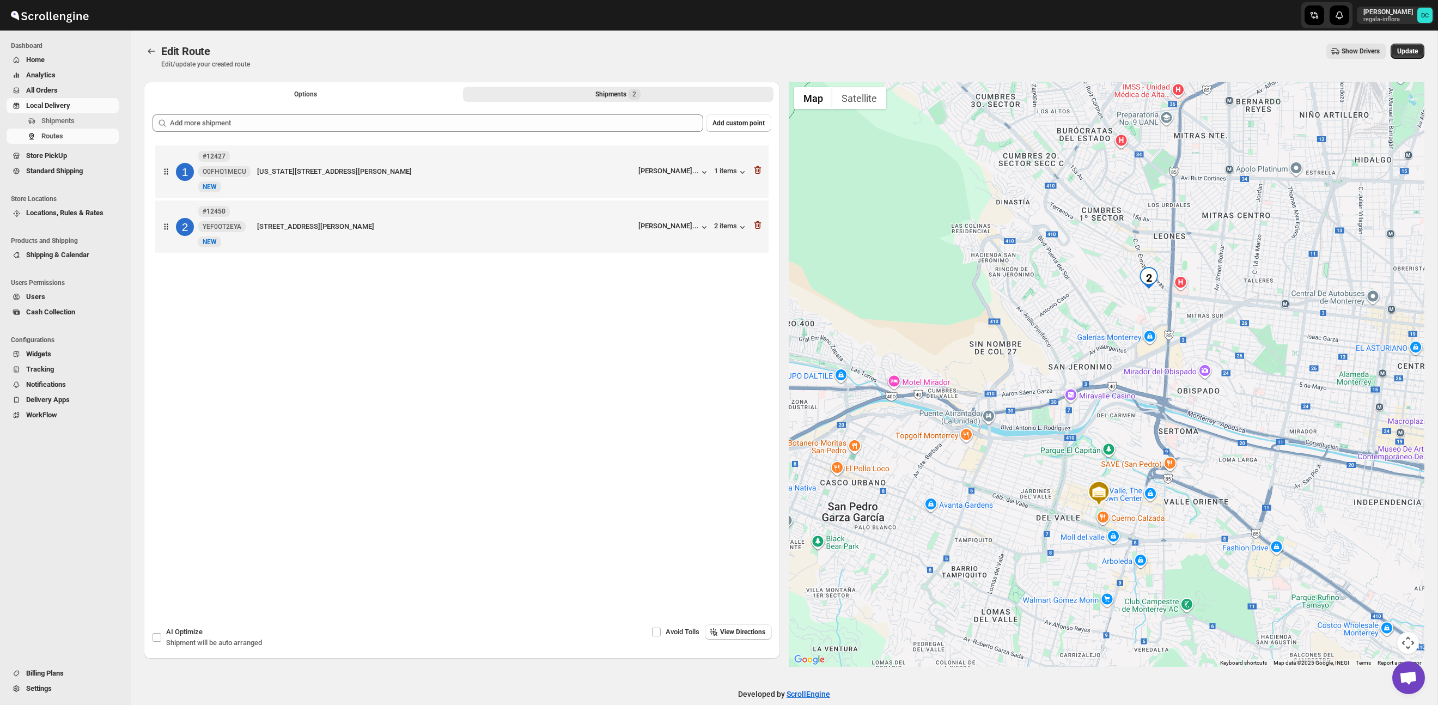
drag, startPoint x: 1072, startPoint y: 237, endPoint x: 1065, endPoint y: 373, distance: 136.4
click at [1065, 373] on div at bounding box center [1107, 374] width 636 height 585
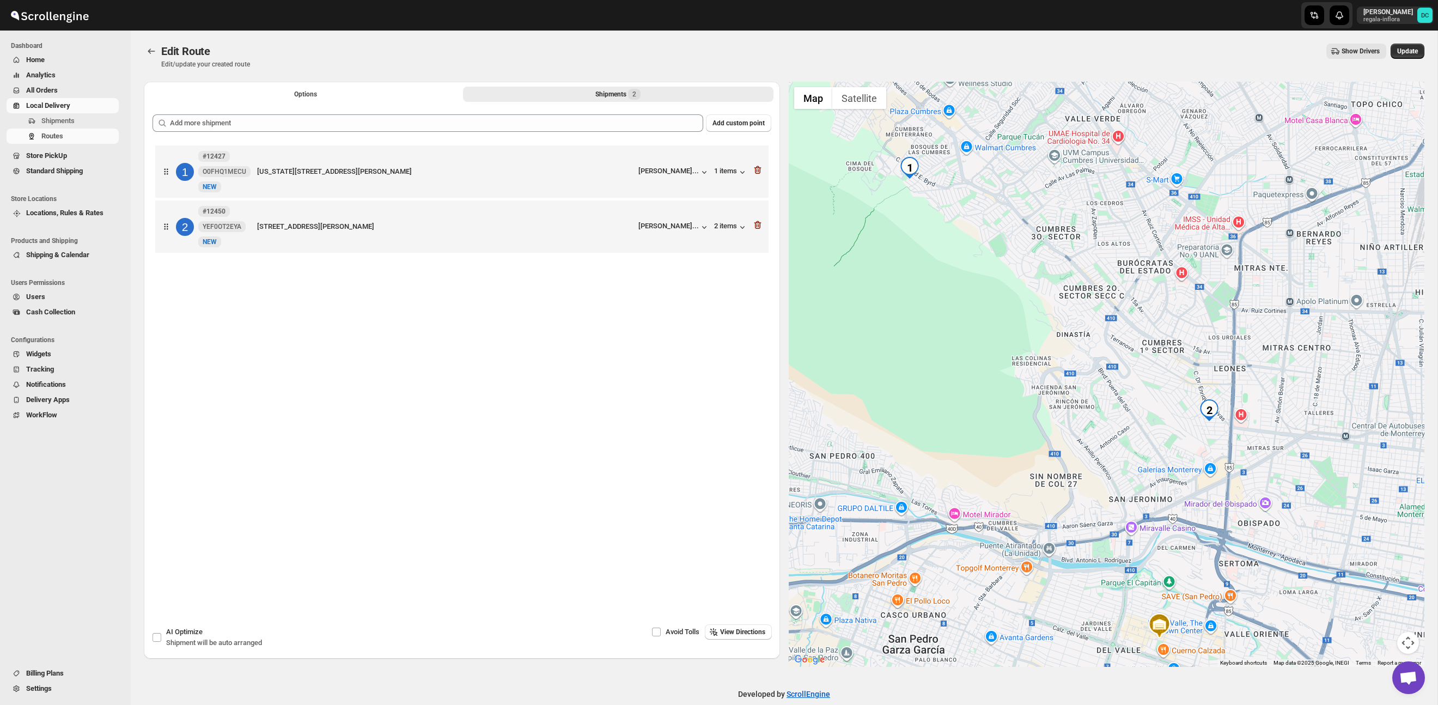
drag, startPoint x: 1039, startPoint y: 205, endPoint x: 984, endPoint y: 151, distance: 77.0
click at [1099, 334] on div at bounding box center [1107, 374] width 636 height 585
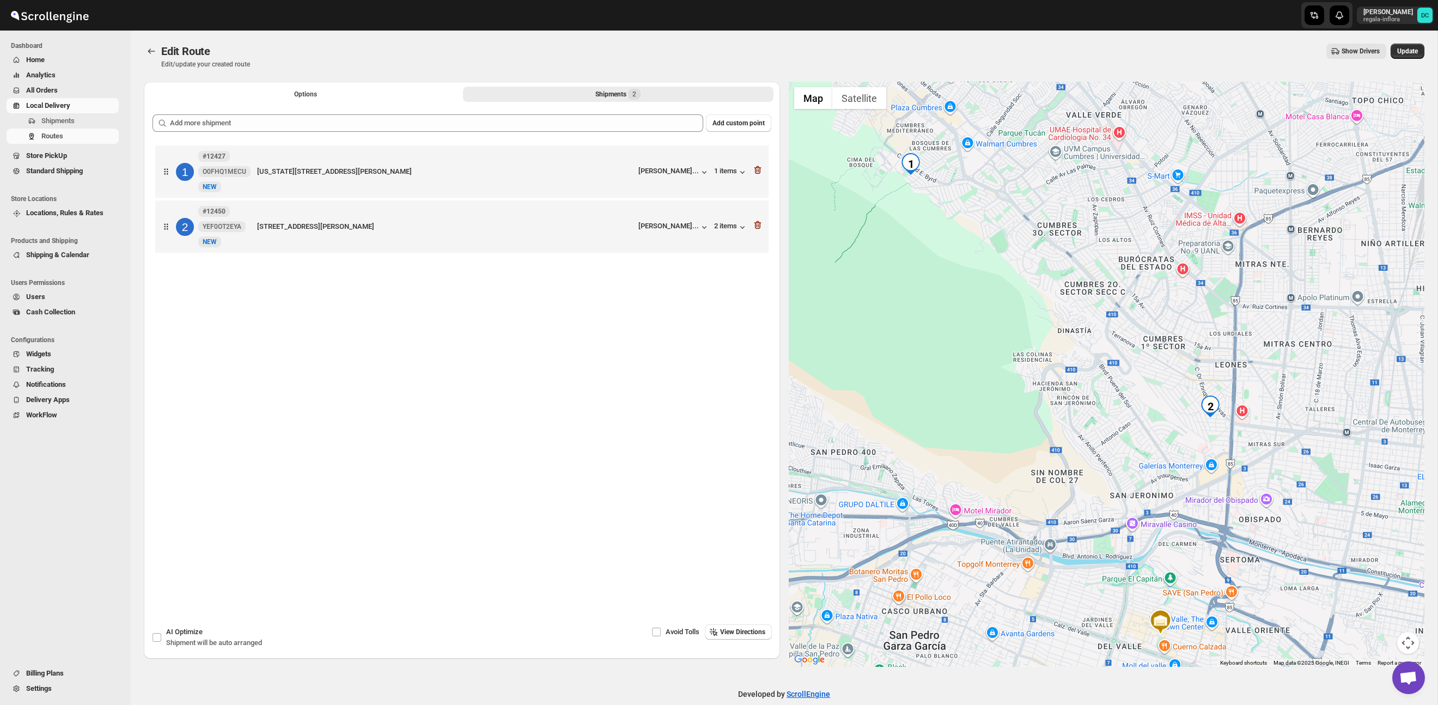
drag, startPoint x: 1006, startPoint y: 196, endPoint x: 1049, endPoint y: 192, distance: 42.7
click at [1047, 192] on div at bounding box center [1107, 374] width 636 height 585
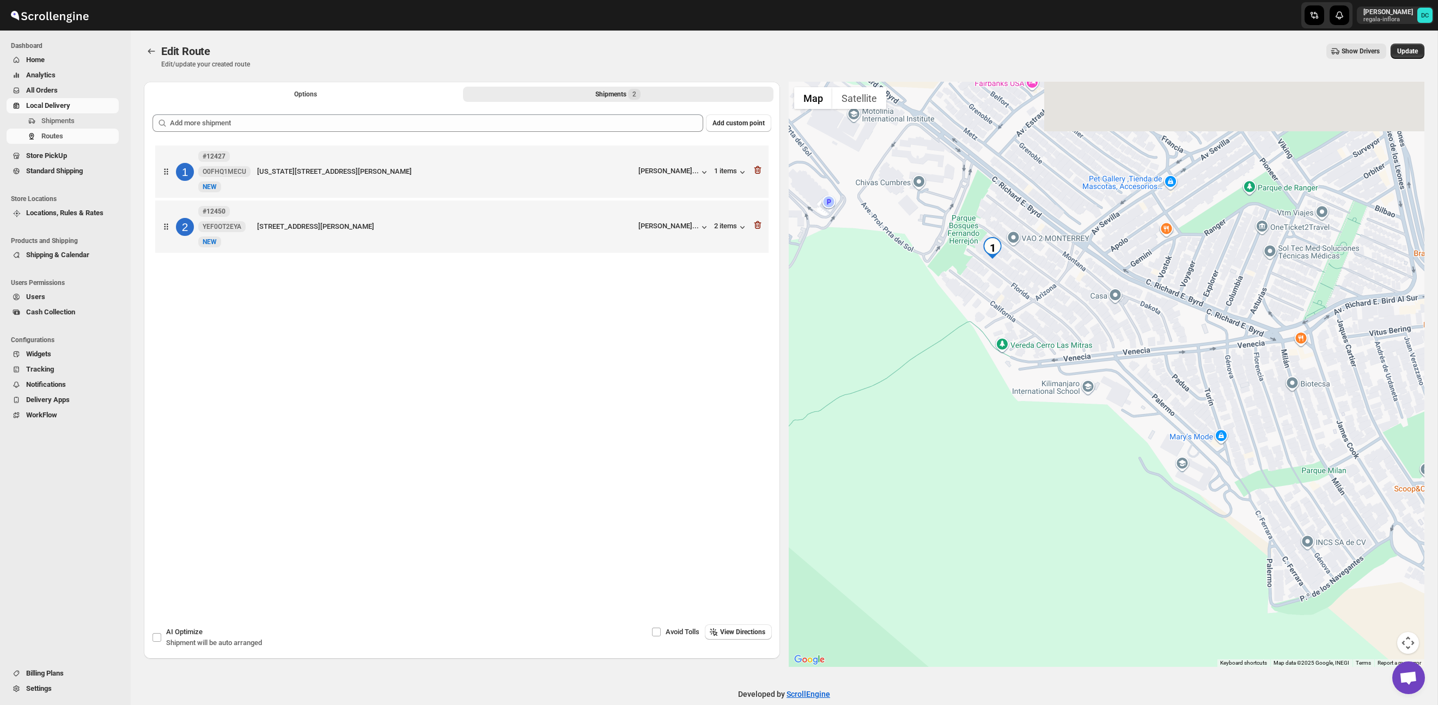
drag, startPoint x: 986, startPoint y: 265, endPoint x: 990, endPoint y: 285, distance: 19.9
click at [990, 285] on div at bounding box center [1107, 374] width 636 height 585
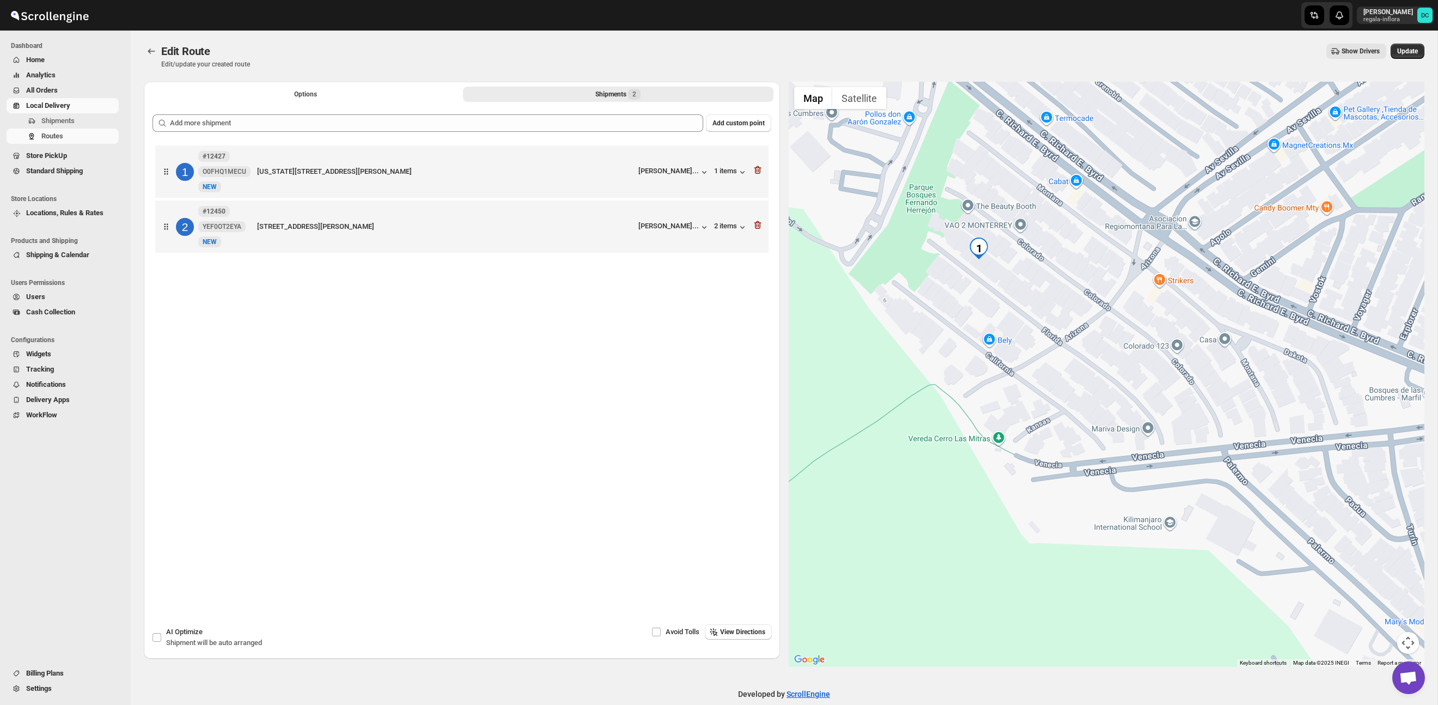
click at [1012, 230] on div at bounding box center [1107, 374] width 636 height 585
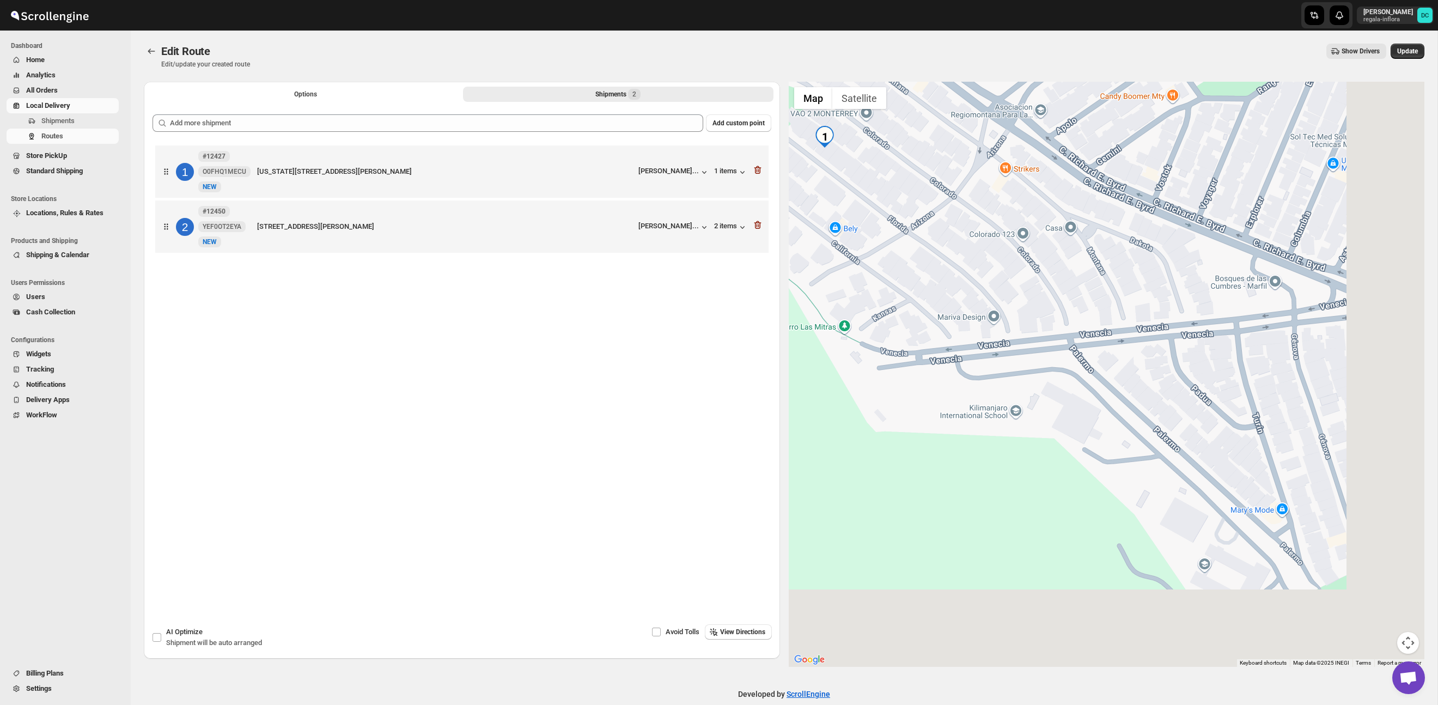
drag, startPoint x: 1214, startPoint y: 382, endPoint x: 1075, endPoint y: 278, distance: 173.5
click at [1052, 266] on div at bounding box center [1107, 374] width 636 height 585
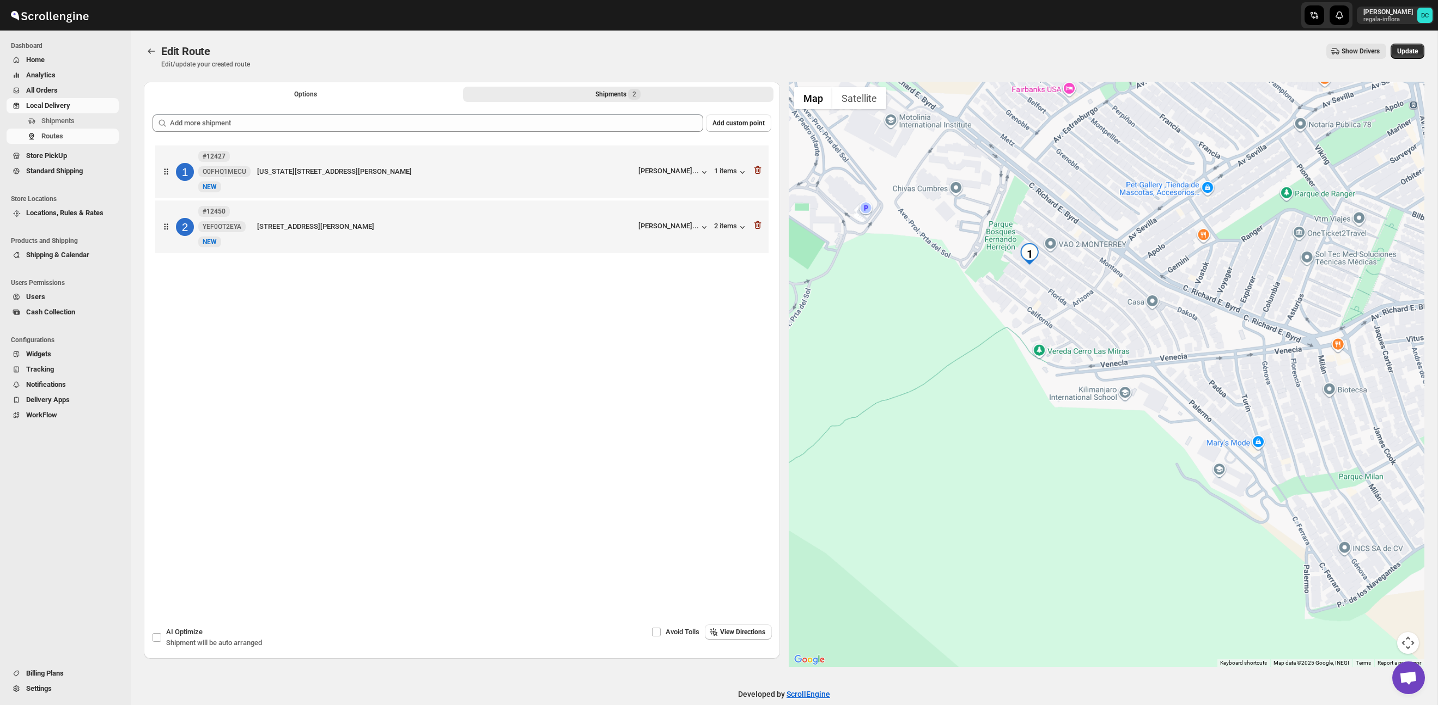
drag, startPoint x: 1338, startPoint y: 455, endPoint x: 1080, endPoint y: 333, distance: 285.1
click at [1081, 334] on div at bounding box center [1107, 374] width 636 height 585
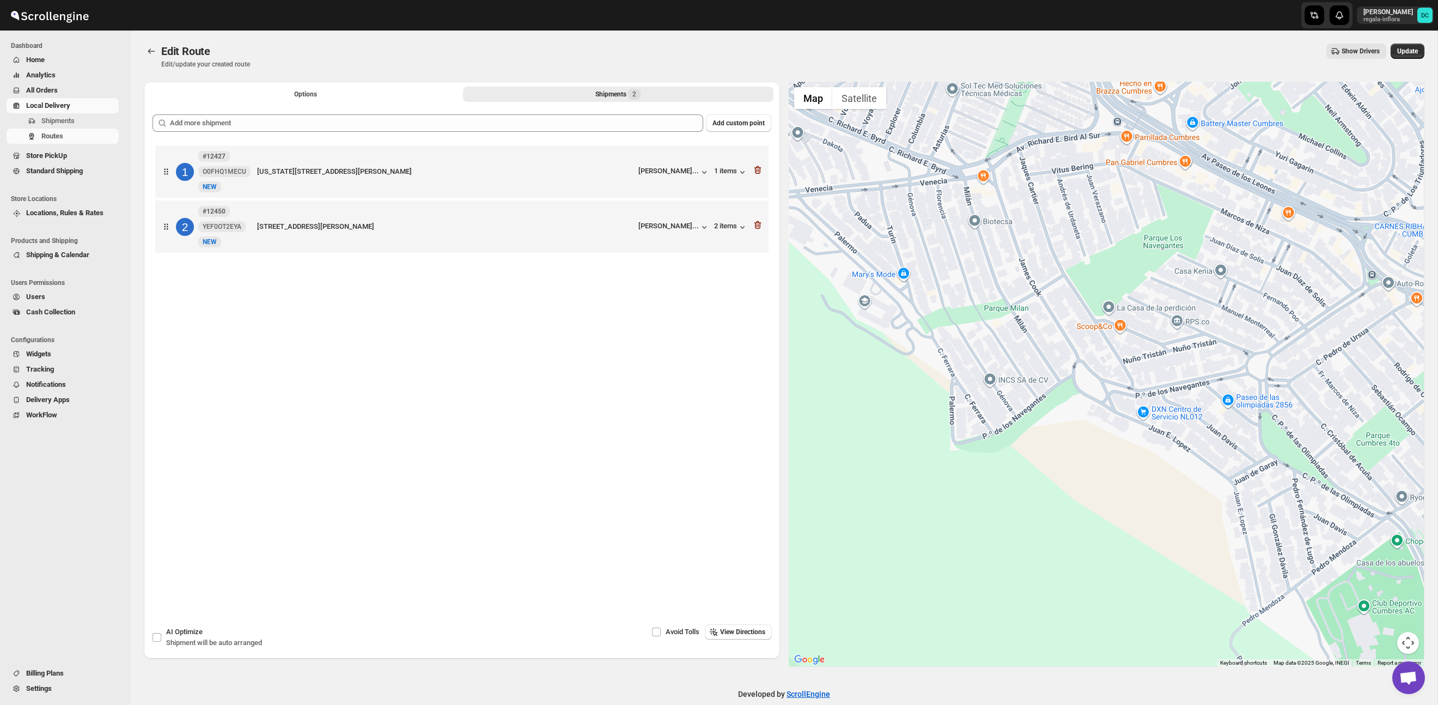
drag, startPoint x: 1220, startPoint y: 429, endPoint x: 1099, endPoint y: 371, distance: 134.0
click at [1099, 371] on div at bounding box center [1107, 374] width 636 height 585
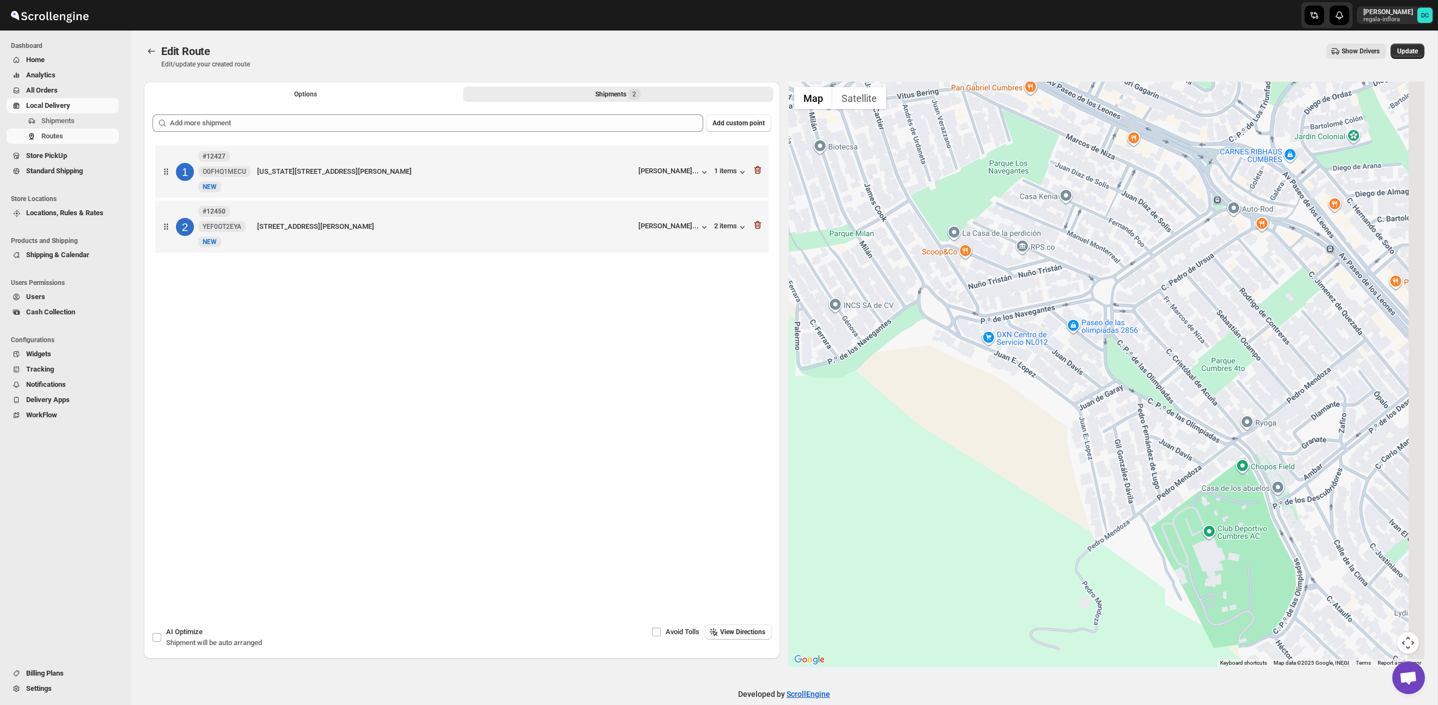
drag, startPoint x: 1310, startPoint y: 440, endPoint x: 1071, endPoint y: 333, distance: 261.7
click at [1070, 333] on div at bounding box center [1107, 374] width 636 height 585
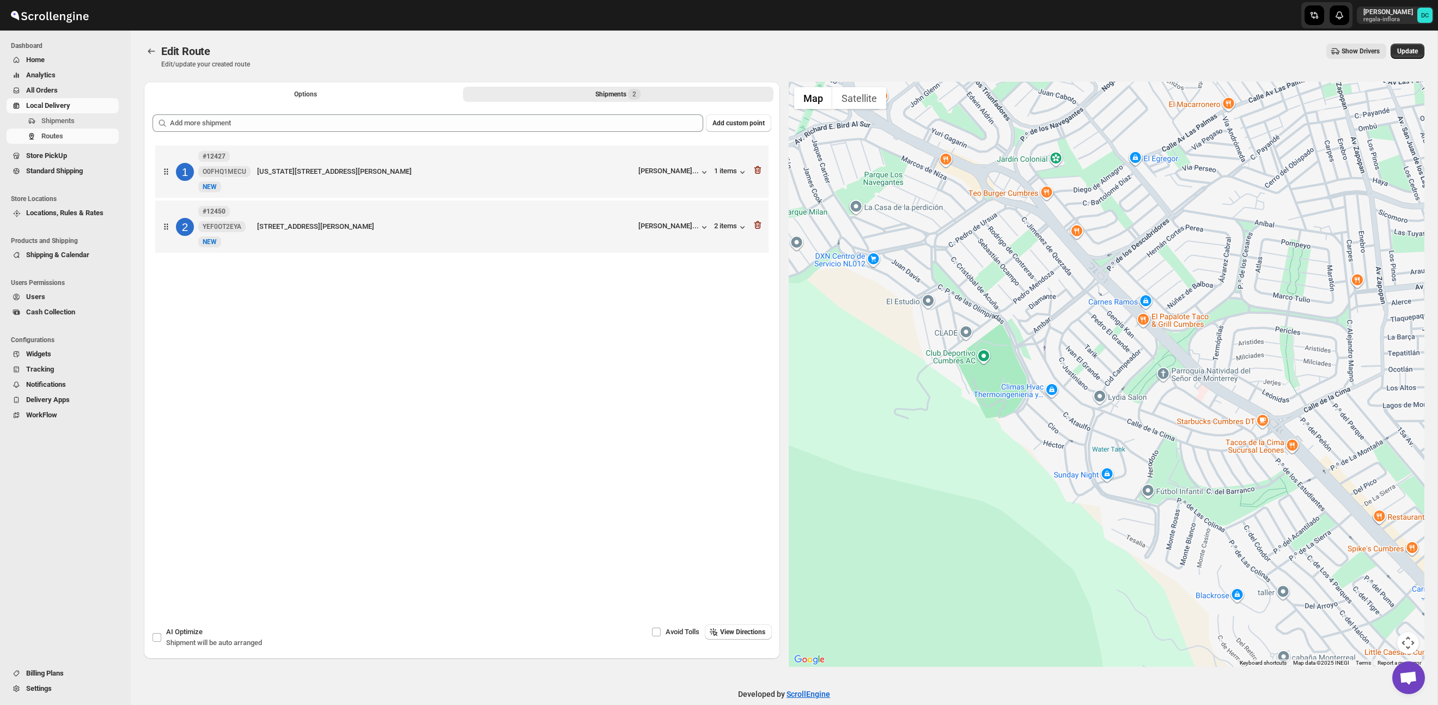
drag, startPoint x: 1253, startPoint y: 376, endPoint x: 1094, endPoint y: 318, distance: 168.9
click at [1044, 290] on div at bounding box center [1107, 374] width 636 height 585
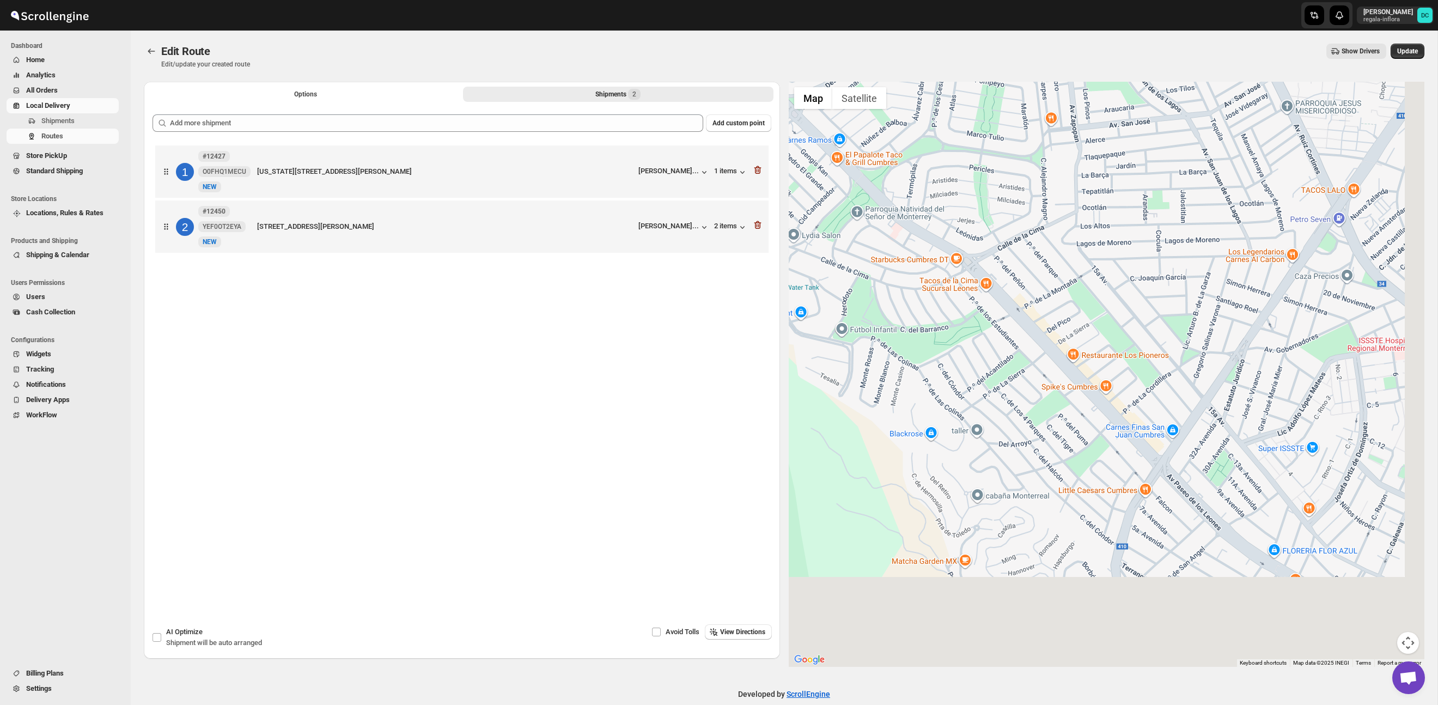
drag, startPoint x: 1245, startPoint y: 386, endPoint x: 1067, endPoint y: 271, distance: 212.3
click at [1058, 261] on div at bounding box center [1107, 374] width 636 height 585
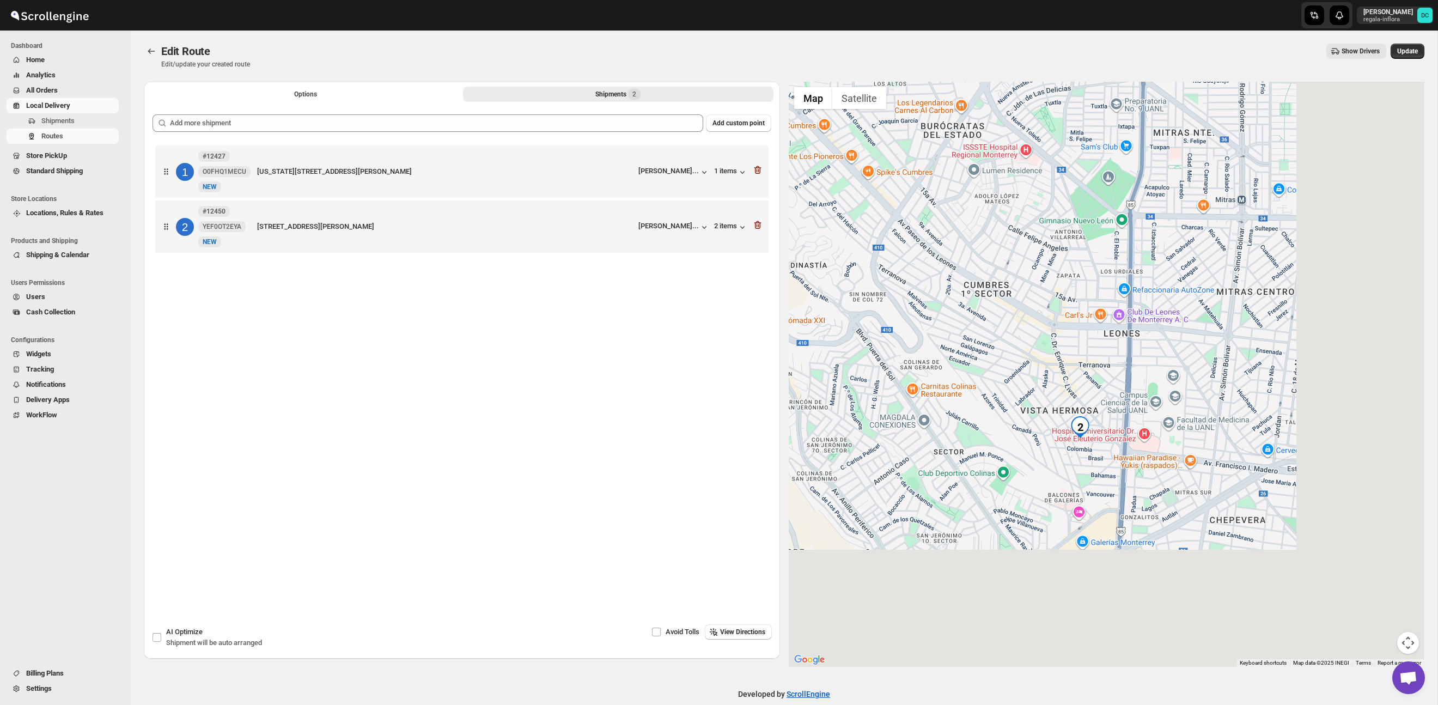
drag, startPoint x: 1271, startPoint y: 465, endPoint x: 1089, endPoint y: 349, distance: 216.2
click at [1088, 334] on div at bounding box center [1107, 374] width 636 height 585
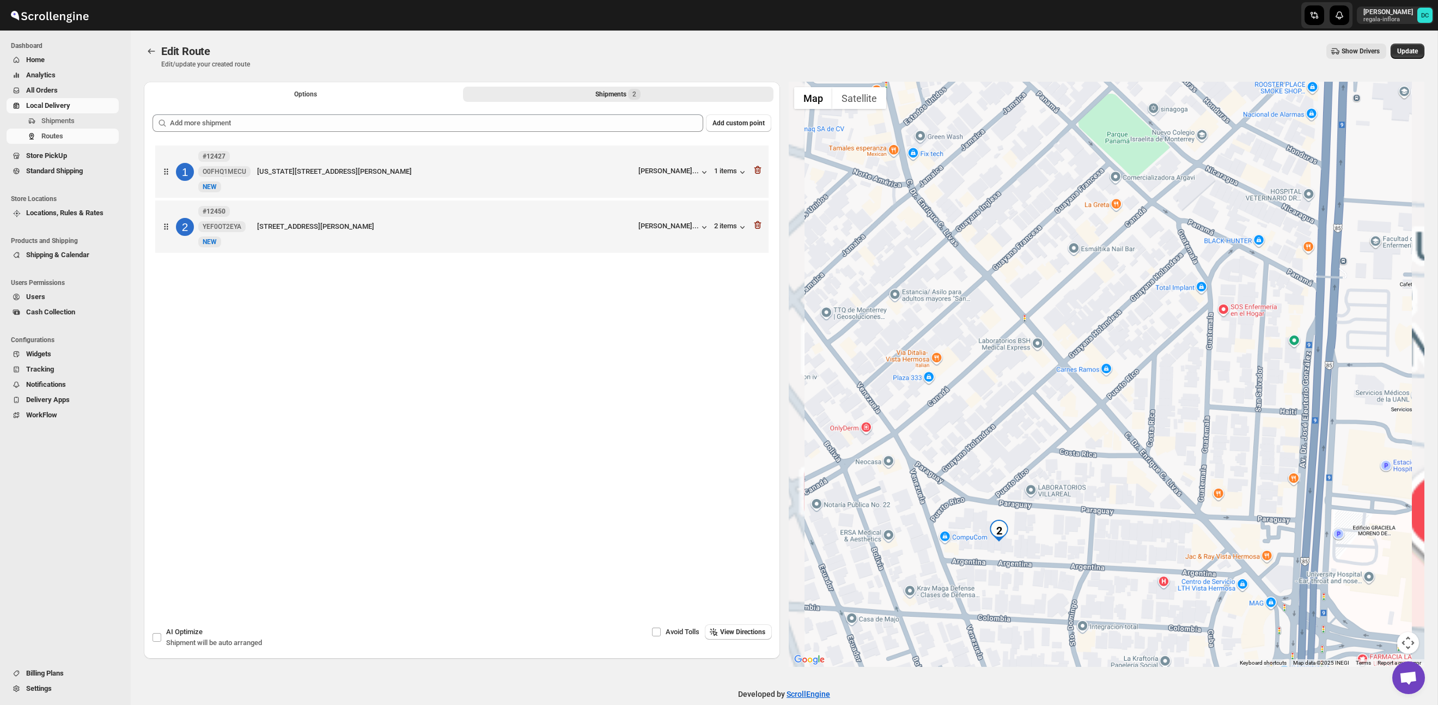
drag, startPoint x: 1087, startPoint y: 454, endPoint x: 1104, endPoint y: 337, distance: 117.8
click at [1104, 338] on div at bounding box center [1107, 374] width 636 height 585
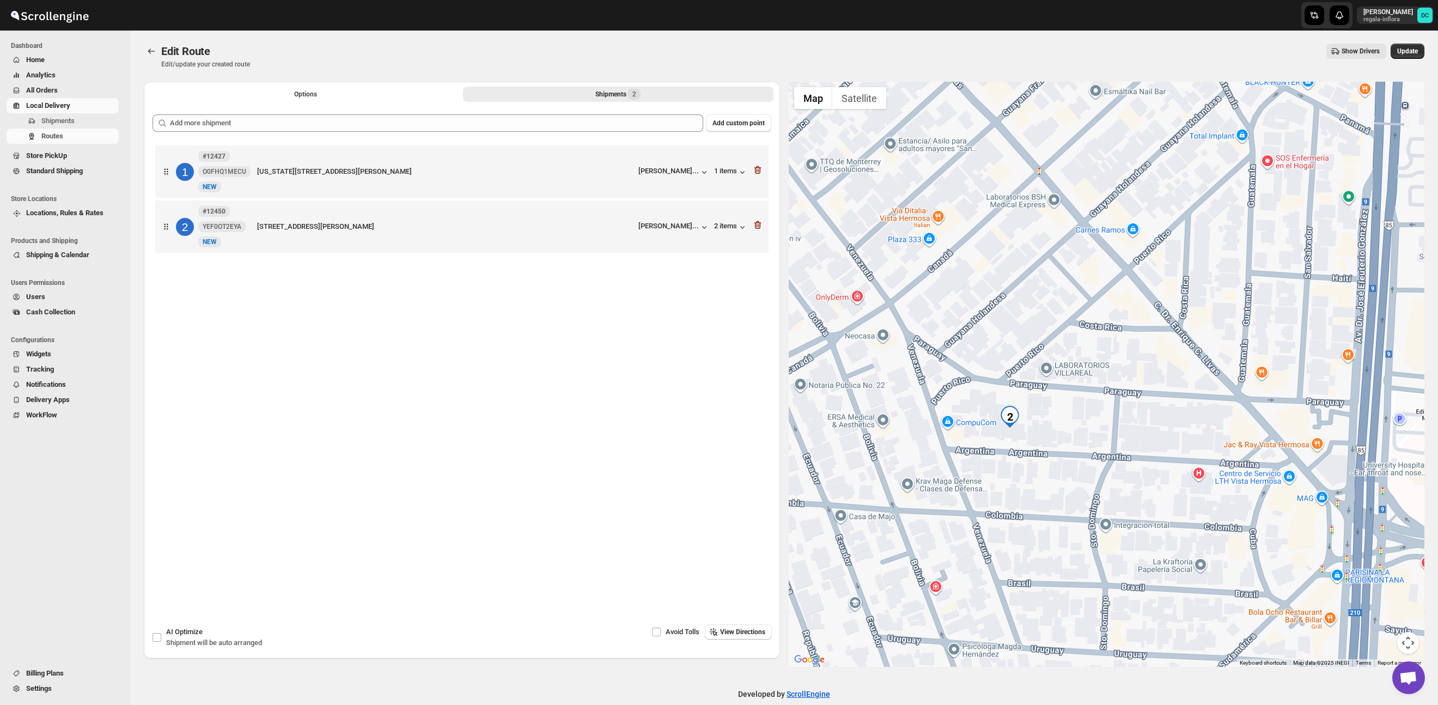
drag, startPoint x: 1091, startPoint y: 366, endPoint x: 1096, endPoint y: 353, distance: 13.5
click at [1096, 353] on div at bounding box center [1107, 374] width 636 height 585
